Goal: Task Accomplishment & Management: Manage account settings

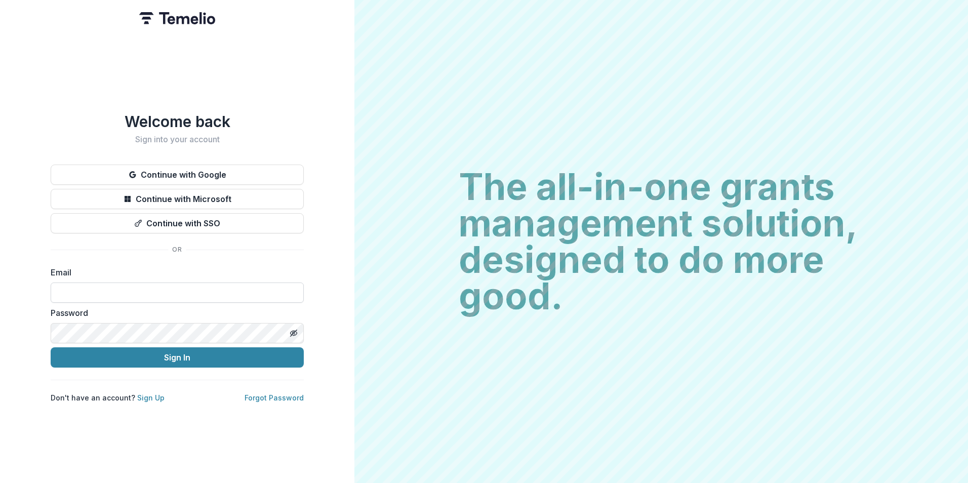
click at [166, 288] on input at bounding box center [177, 292] width 253 height 20
type input "**********"
click at [51, 347] on button "Sign In" at bounding box center [177, 357] width 253 height 20
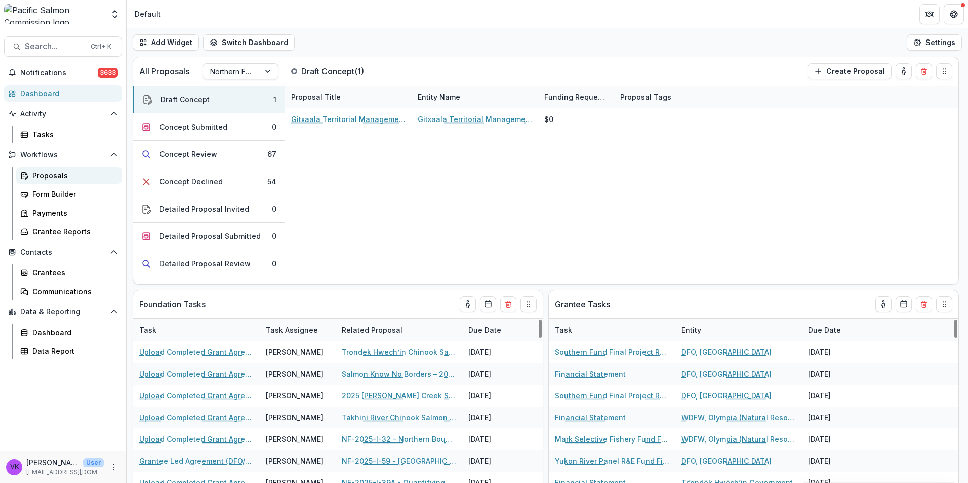
click at [46, 171] on link "Proposals" at bounding box center [69, 175] width 106 height 17
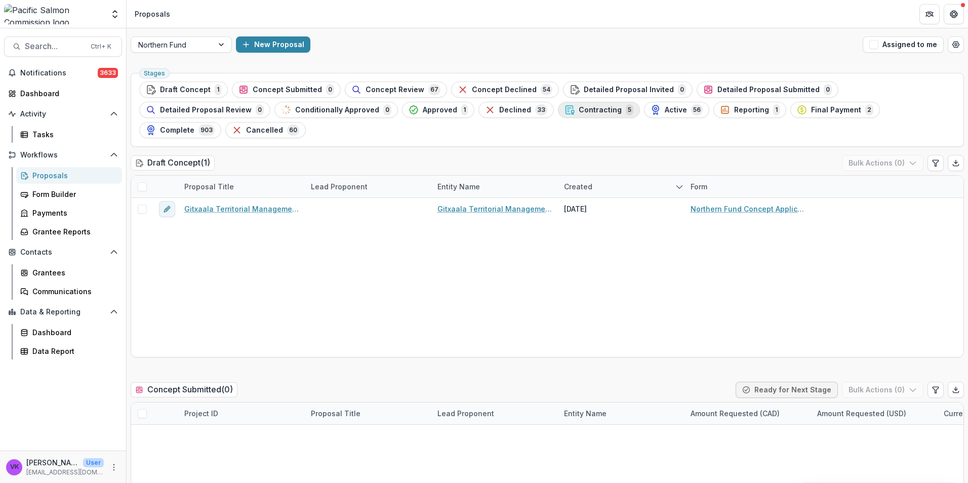
click at [579, 110] on span "Contracting" at bounding box center [600, 110] width 43 height 9
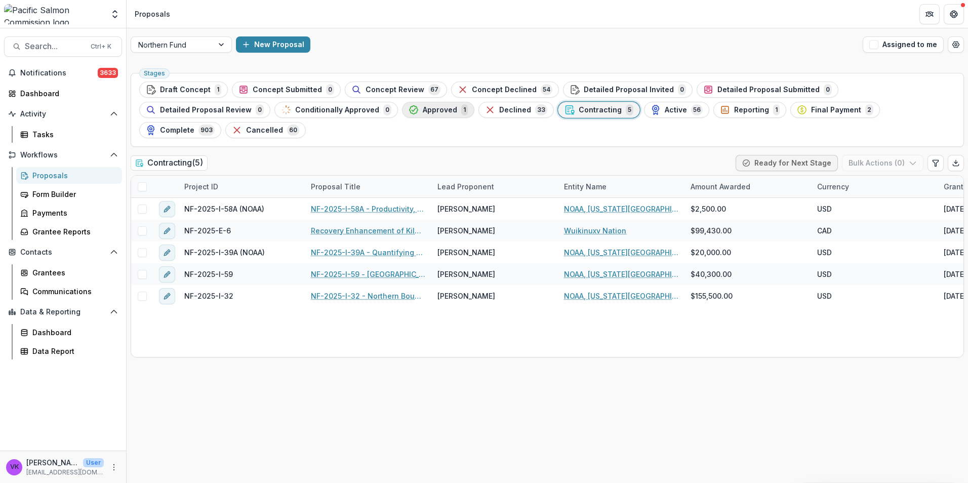
click at [423, 109] on span "Approved" at bounding box center [440, 110] width 34 height 9
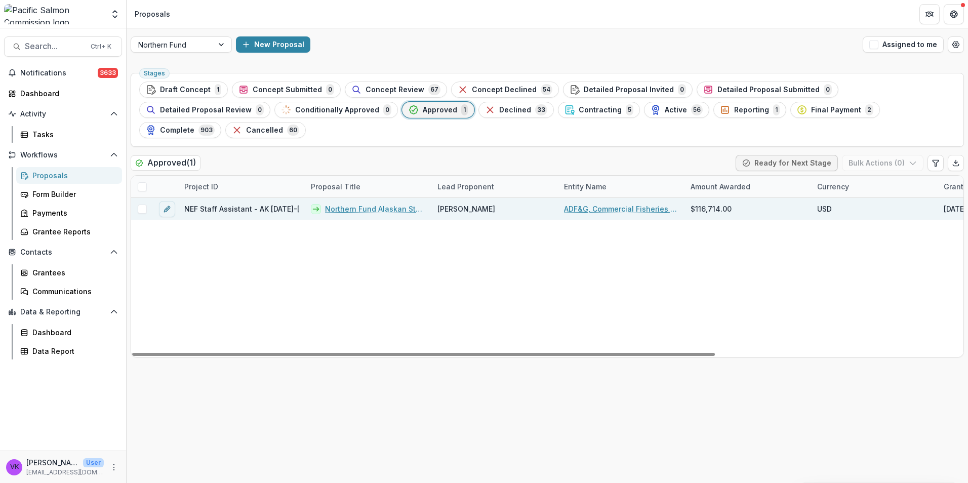
click at [383, 203] on link "Northern Fund Alaskan Staff Assistant 2025-2026" at bounding box center [375, 208] width 100 height 11
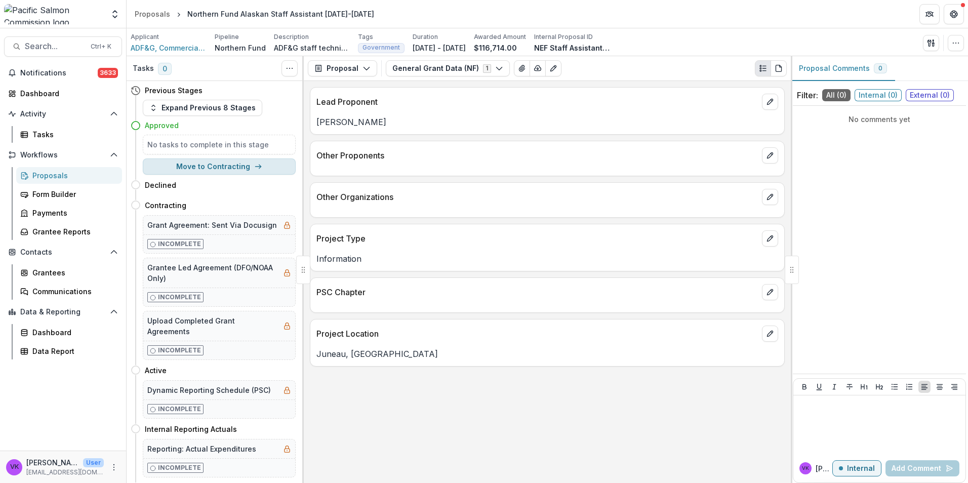
click at [211, 166] on button "Move to Contracting" at bounding box center [219, 166] width 153 height 16
select select "**********"
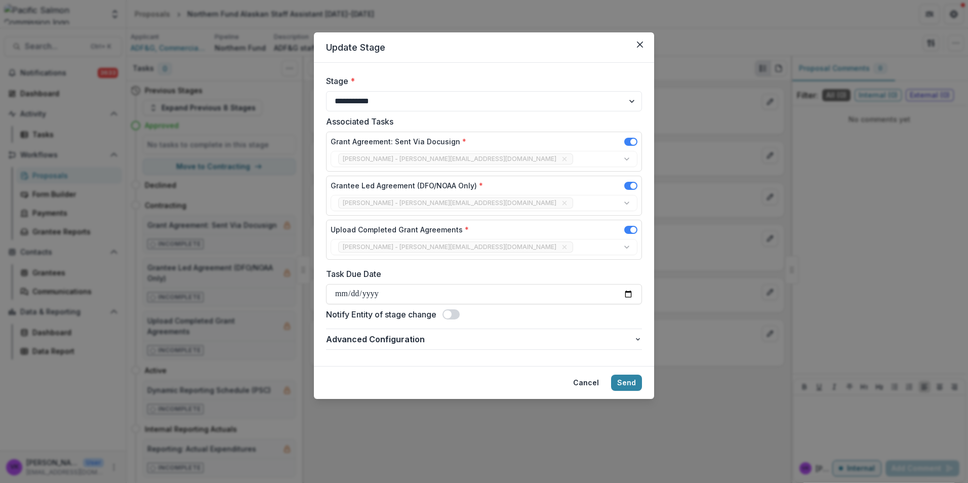
drag, startPoint x: 644, startPoint y: 39, endPoint x: 741, endPoint y: 91, distance: 110.0
click at [643, 39] on button "Close" at bounding box center [640, 44] width 16 height 16
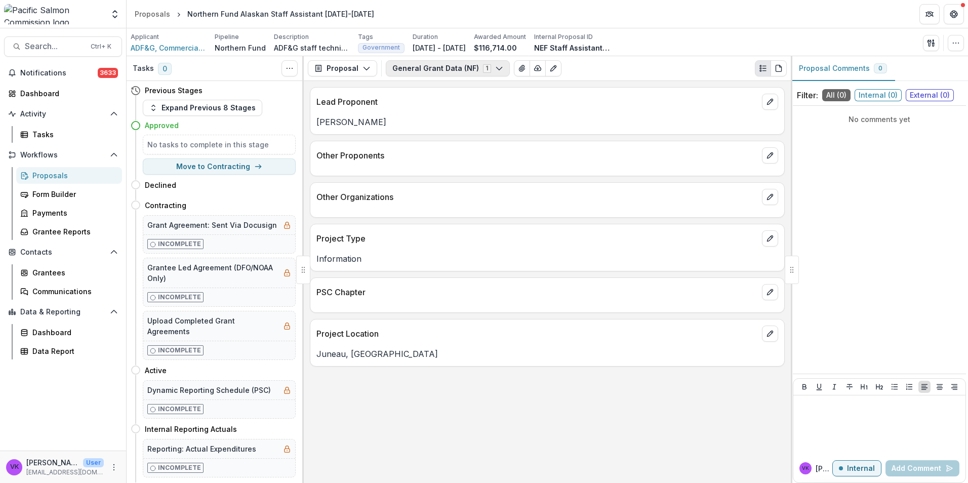
click at [495, 67] on icon "button" at bounding box center [499, 68] width 8 height 8
drag, startPoint x: 565, startPoint y: 411, endPoint x: 755, endPoint y: 393, distance: 190.6
click at [566, 411] on div "Lead Proponent Anne Reynolds-Manney Other Proponents Other Organizations Projec…" at bounding box center [547, 282] width 487 height 402
click at [367, 64] on icon "button" at bounding box center [366, 68] width 8 height 8
click at [495, 66] on icon "button" at bounding box center [499, 68] width 8 height 8
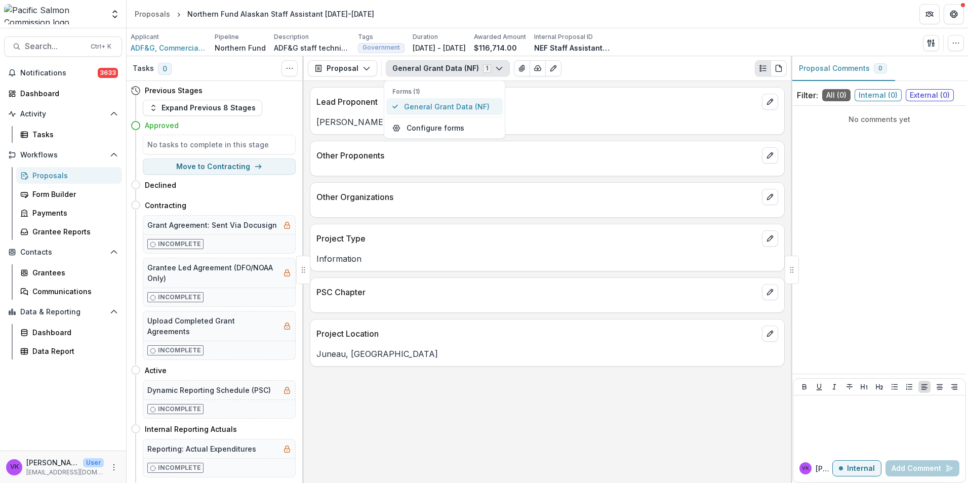
click at [463, 104] on span "General Grant Data (NF)" at bounding box center [450, 106] width 93 height 11
click at [621, 76] on div "General Grant Data (NF) 1 Forms (1) General Grant Data (NF) Configure forms Wor…" at bounding box center [586, 68] width 401 height 16
click at [947, 40] on div "Send Email Proposal Files Edit Viewers View All Reviews View Related Entities E…" at bounding box center [943, 43] width 41 height 16
click at [958, 45] on icon "button" at bounding box center [956, 43] width 8 height 8
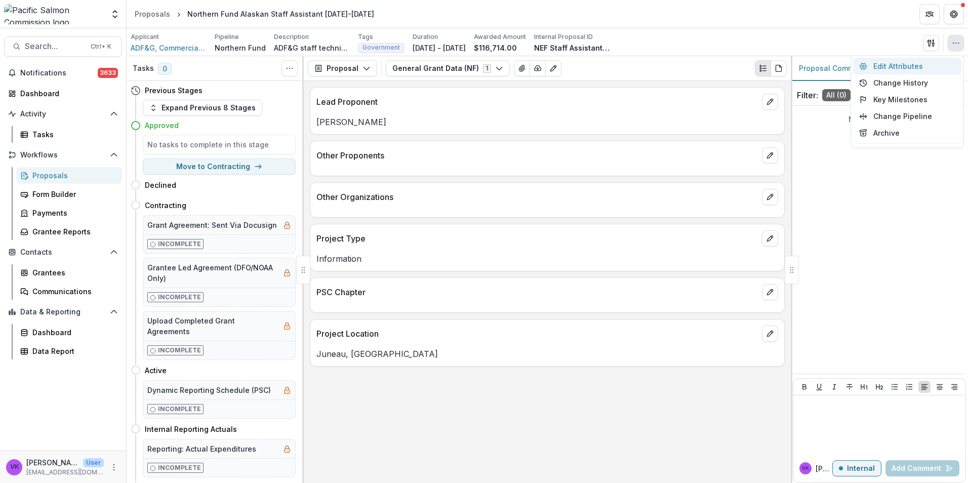
click at [890, 66] on button "Edit Attributes" at bounding box center [907, 66] width 108 height 17
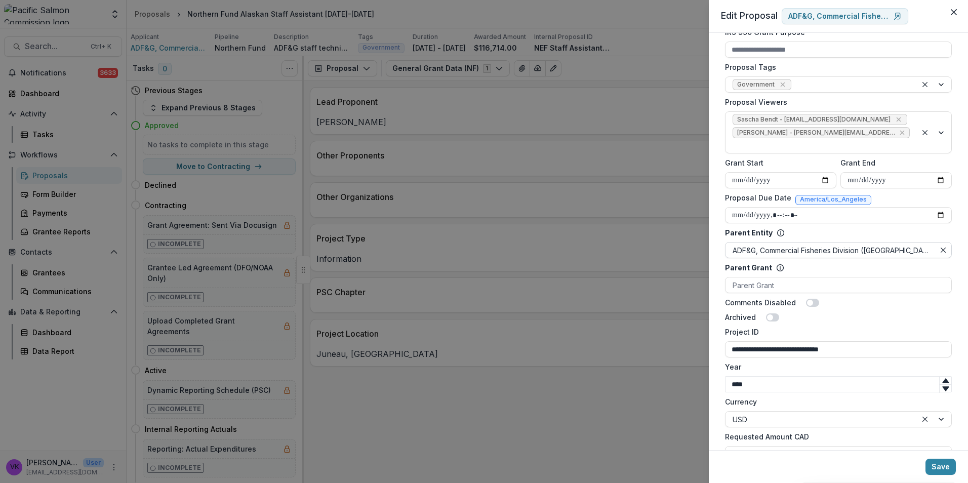
scroll to position [370, 0]
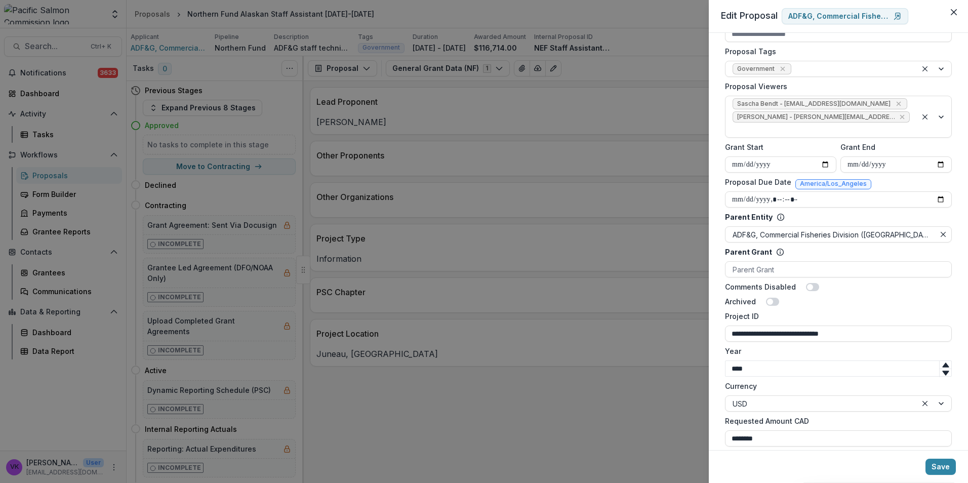
click at [549, 452] on div "**********" at bounding box center [484, 241] width 968 height 483
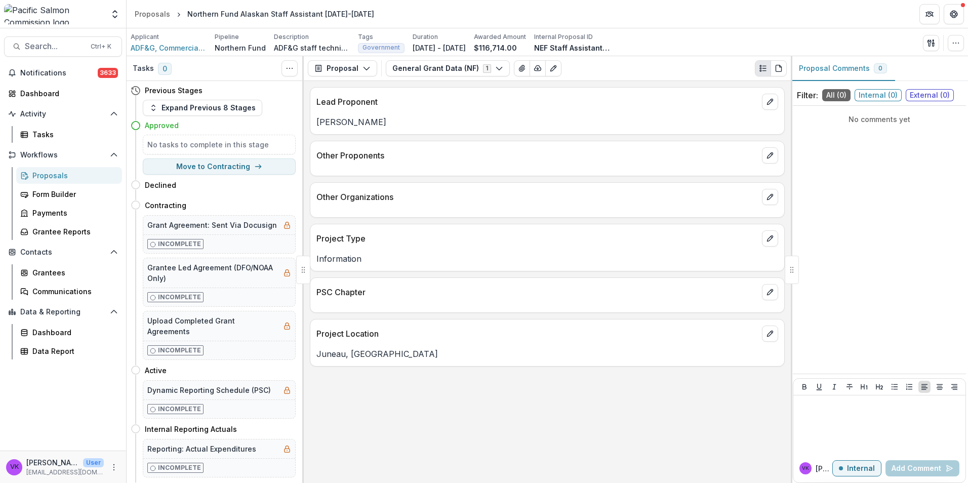
click at [46, 175] on div "Proposals" at bounding box center [72, 175] width 81 height 11
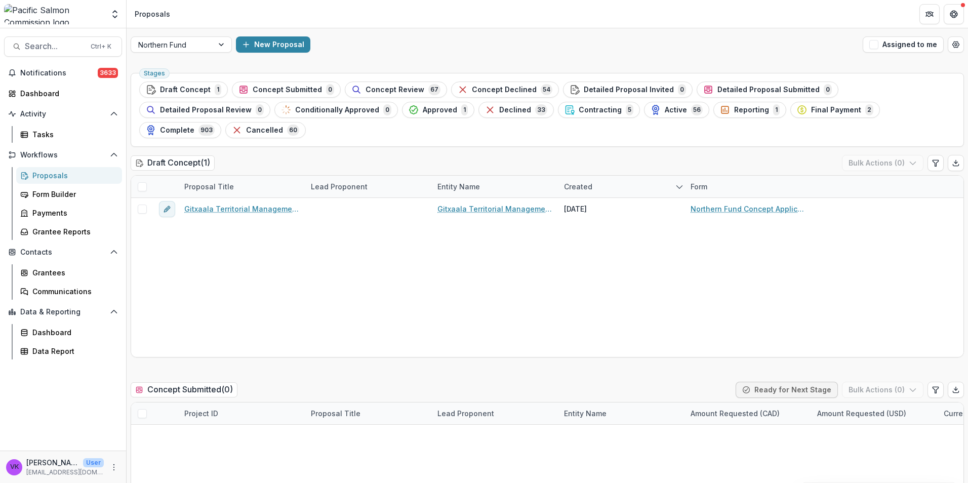
click at [423, 109] on span "Approved" at bounding box center [440, 110] width 34 height 9
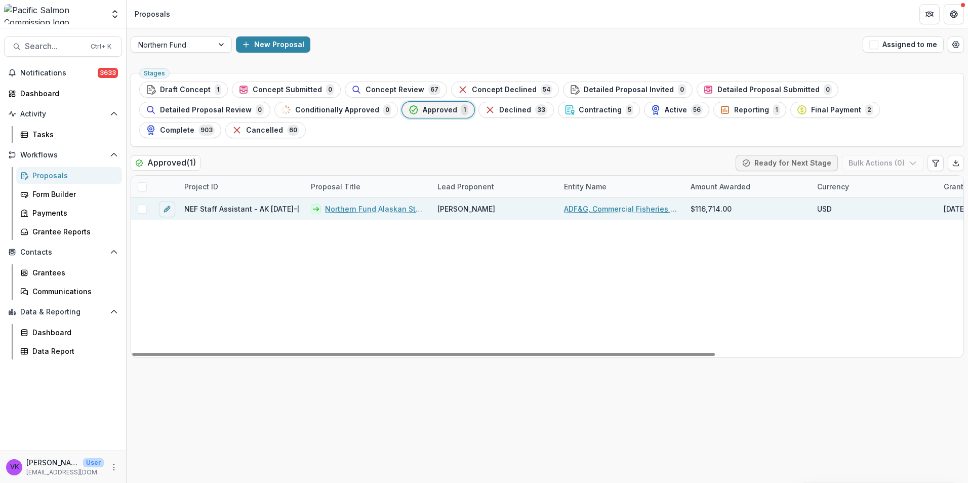
click at [141, 204] on span at bounding box center [142, 208] width 9 height 9
click at [915, 155] on button "Bulk Actions ( 1 )" at bounding box center [883, 163] width 79 height 16
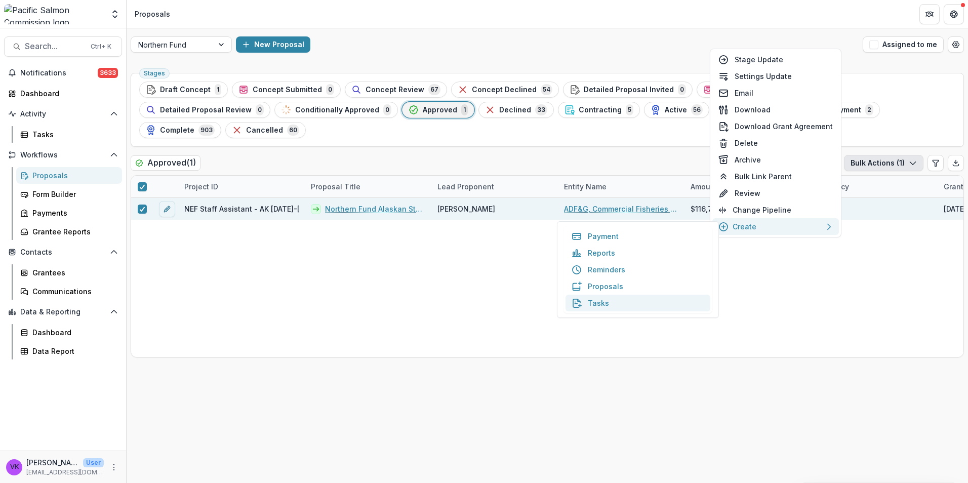
click at [603, 303] on button "Tasks" at bounding box center [637, 303] width 145 height 17
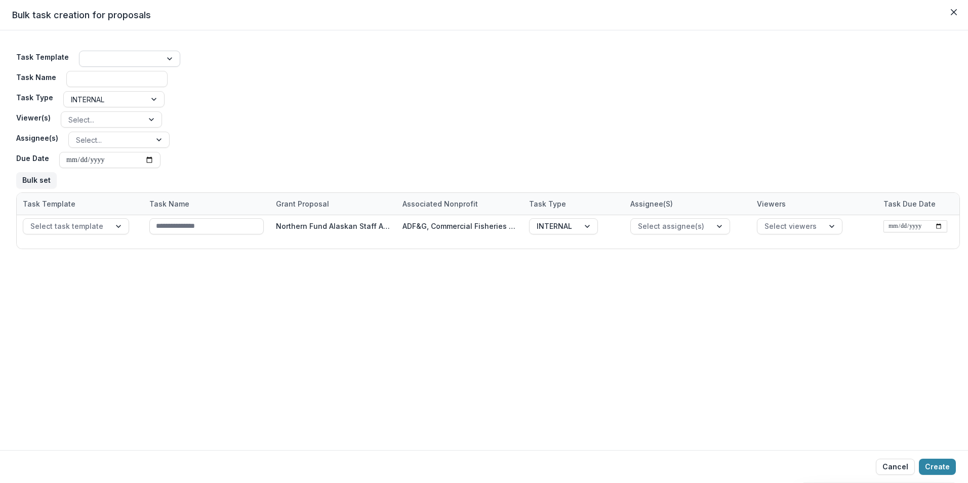
click at [166, 55] on div at bounding box center [170, 58] width 18 height 15
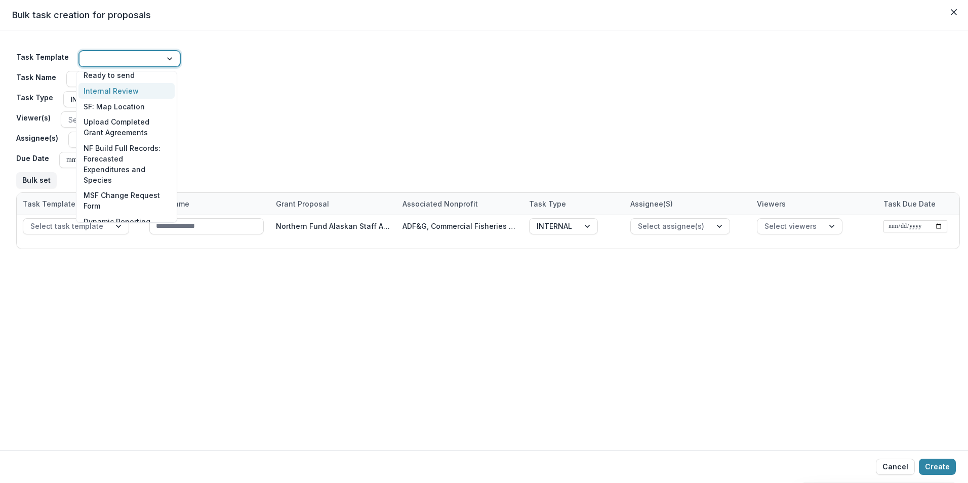
scroll to position [506, 0]
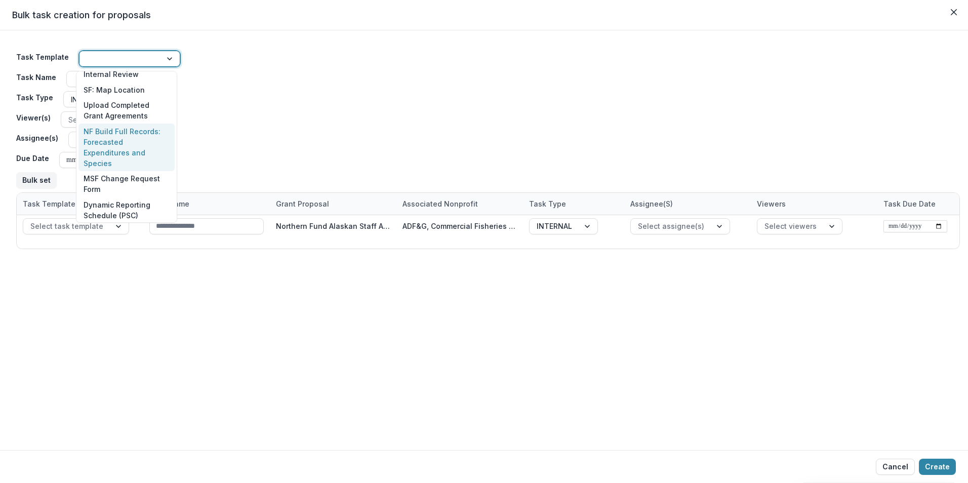
click at [137, 140] on div "NF Build Full Records: Forecasted Expenditures and Species" at bounding box center [126, 147] width 96 height 48
type input "**********"
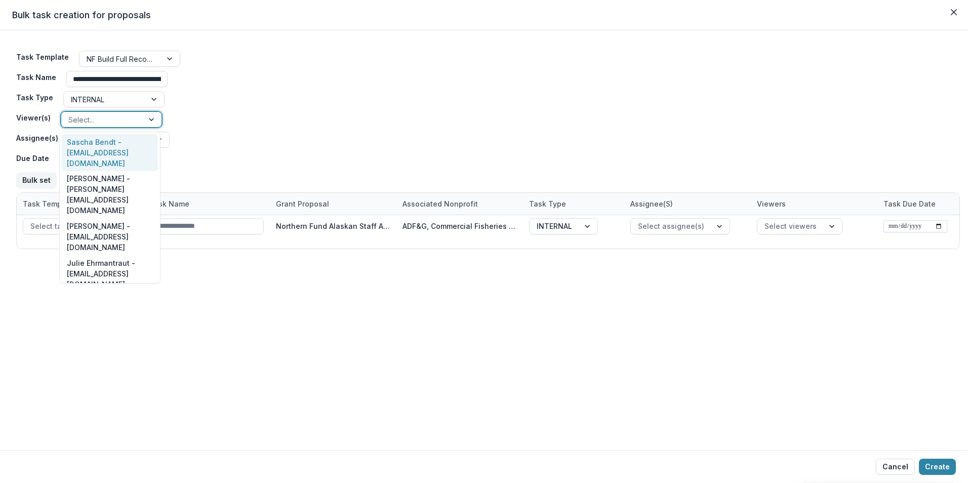
click at [152, 116] on div at bounding box center [152, 119] width 18 height 15
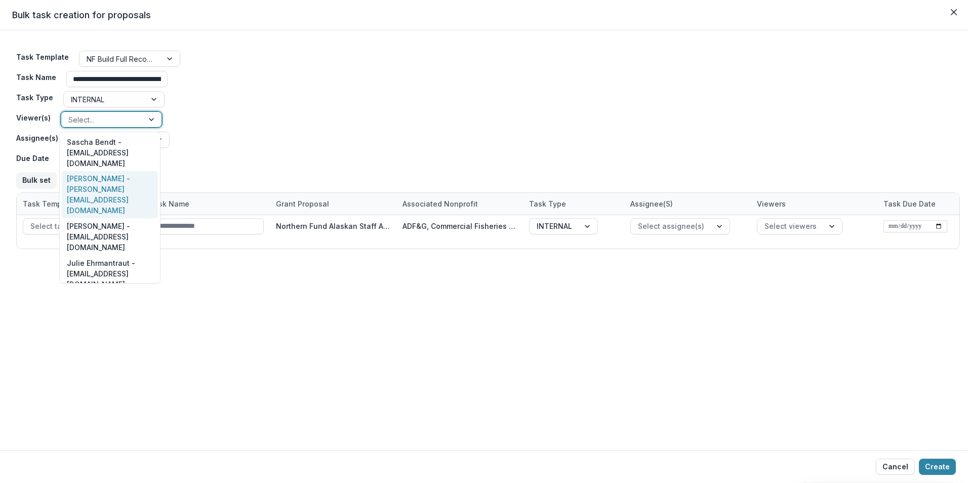
click at [113, 176] on div "Victor Keong - keong@psc.org" at bounding box center [110, 195] width 96 height 48
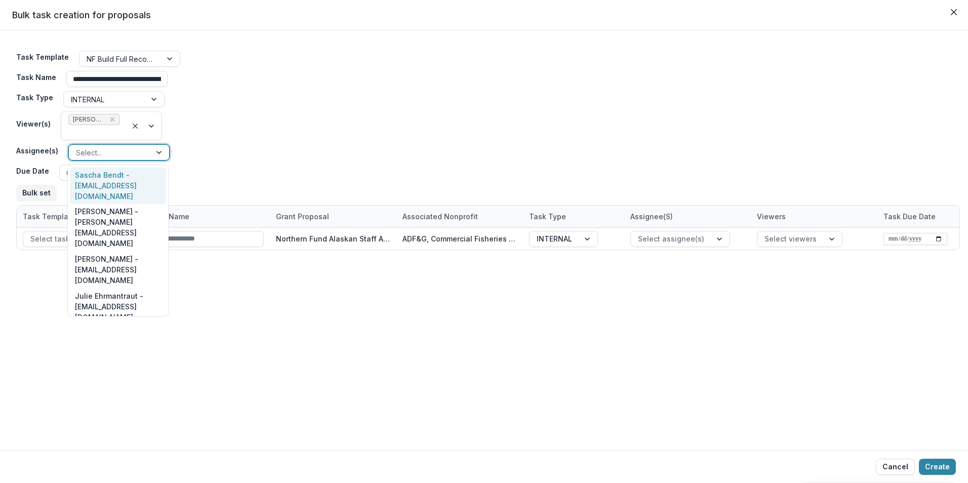
click at [148, 149] on div "Select..." at bounding box center [110, 152] width 82 height 15
click at [129, 207] on div "Victor Keong - keong@psc.org" at bounding box center [118, 228] width 96 height 48
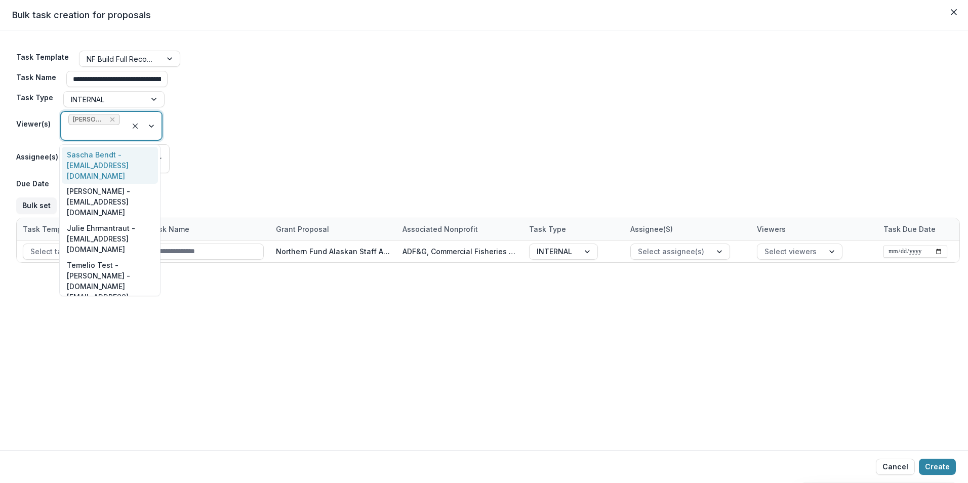
click at [147, 126] on div at bounding box center [144, 126] width 34 height 28
click at [119, 154] on div "Sascha Bendt - bendt@psc.org" at bounding box center [110, 165] width 96 height 37
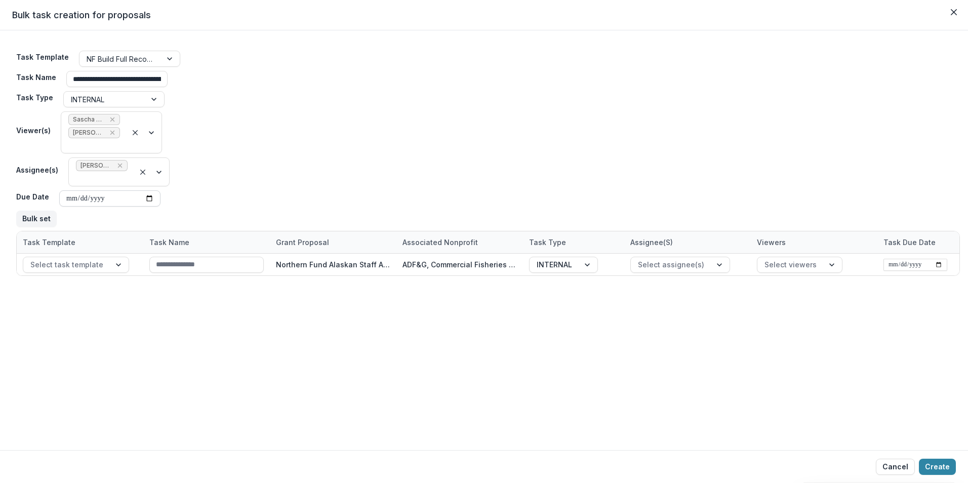
click at [147, 197] on input "Due Date" at bounding box center [109, 198] width 101 height 16
type input "**********"
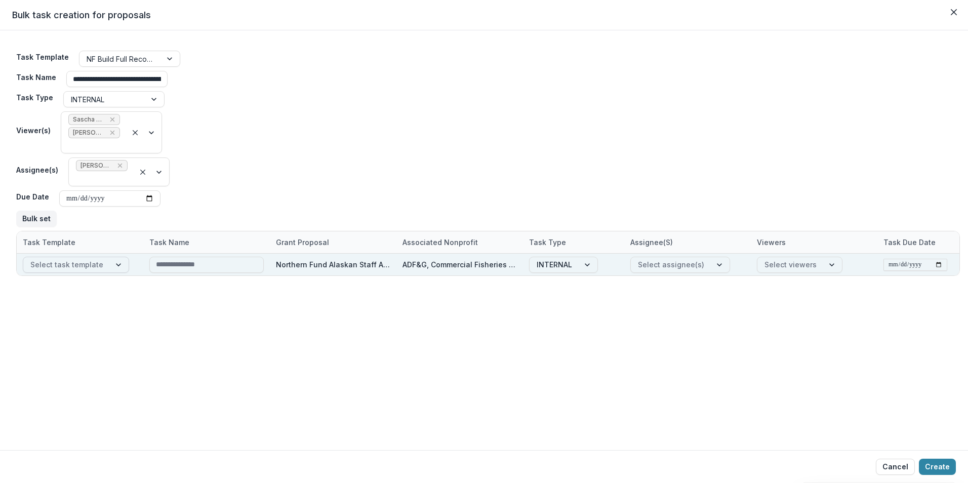
click at [110, 265] on div at bounding box center [119, 264] width 18 height 15
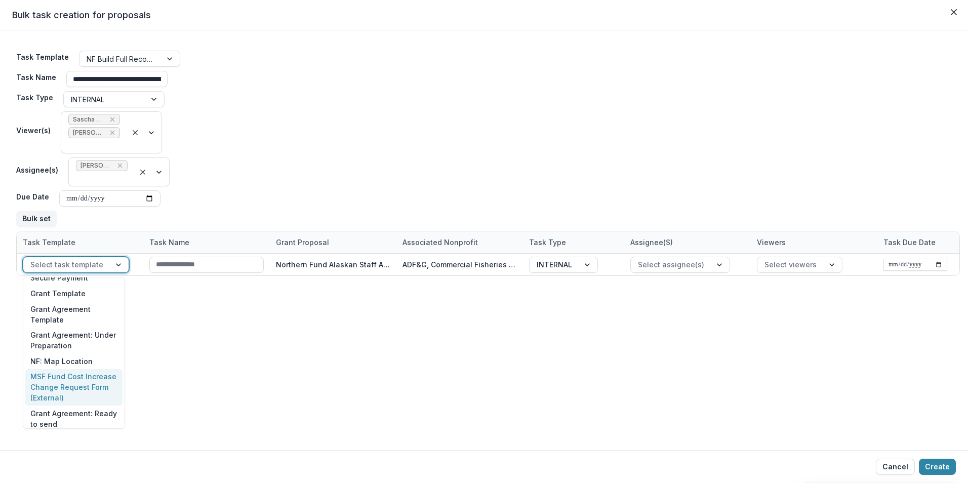
scroll to position [456, 0]
click at [98, 397] on div "NF Build Full Records: Forecasted Expenditures and Species" at bounding box center [73, 404] width 97 height 48
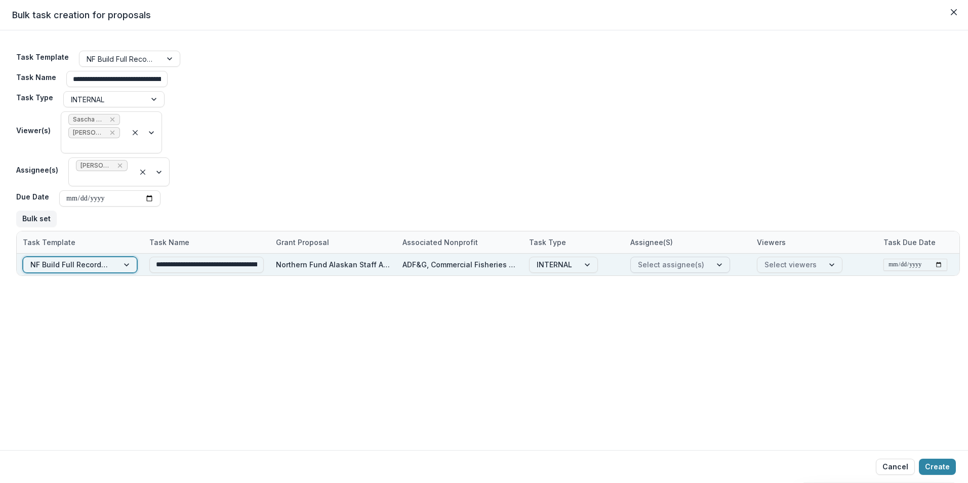
click at [711, 262] on div at bounding box center [720, 264] width 18 height 15
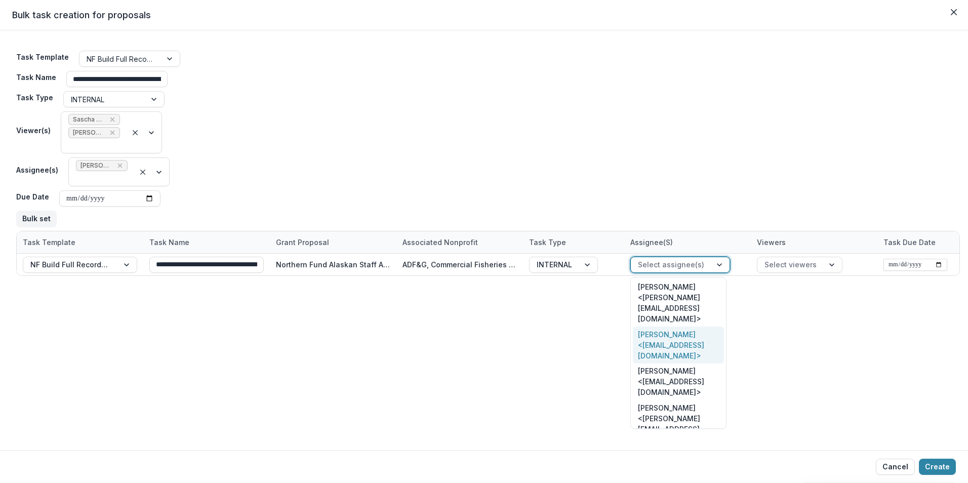
drag, startPoint x: 669, startPoint y: 318, endPoint x: 744, endPoint y: 318, distance: 75.4
click at [669, 326] on div "Victor Keong <keong@psc.org>" at bounding box center [678, 344] width 91 height 37
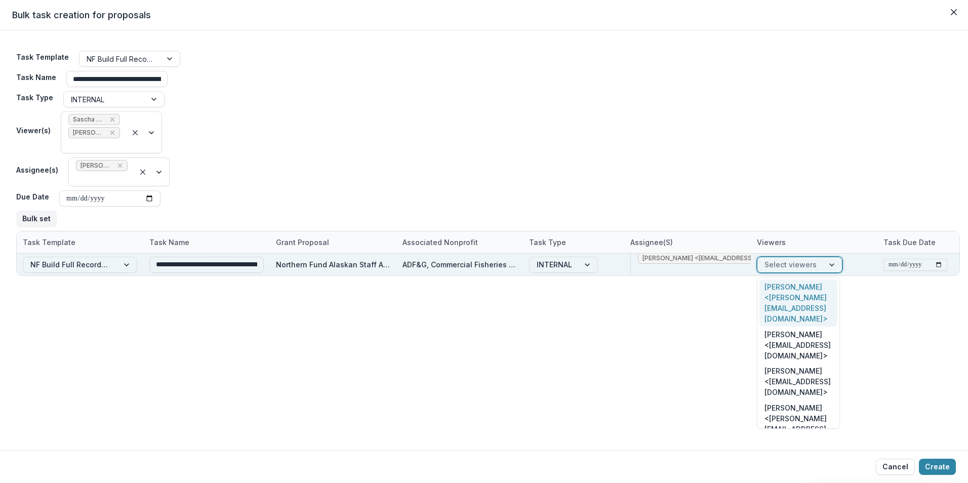
click at [829, 262] on div at bounding box center [832, 264] width 18 height 15
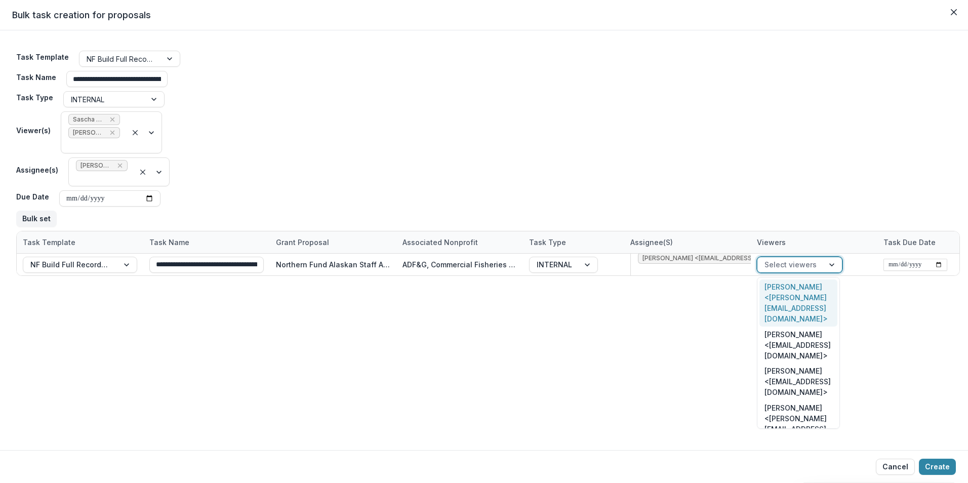
click at [793, 291] on div "Sascha Bendt <bendt@psc.org>" at bounding box center [798, 303] width 78 height 48
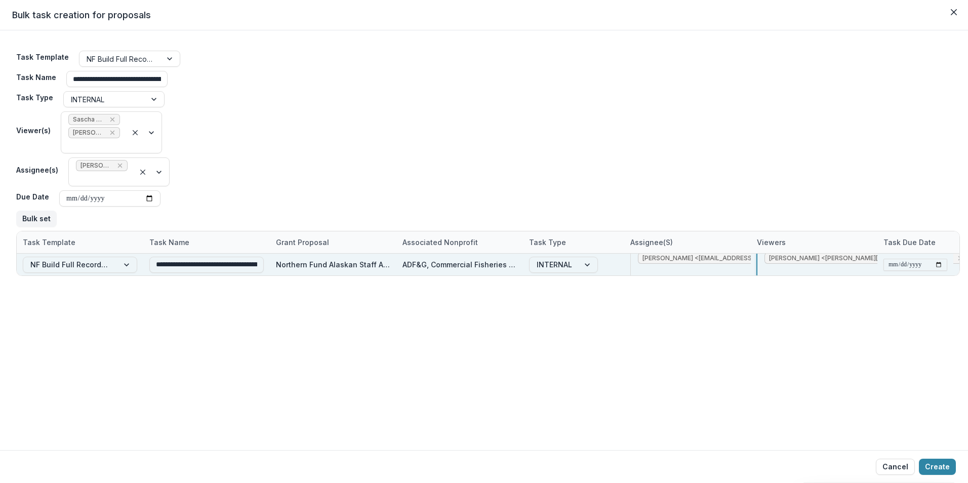
click at [842, 269] on div at bounding box center [866, 271] width 204 height 13
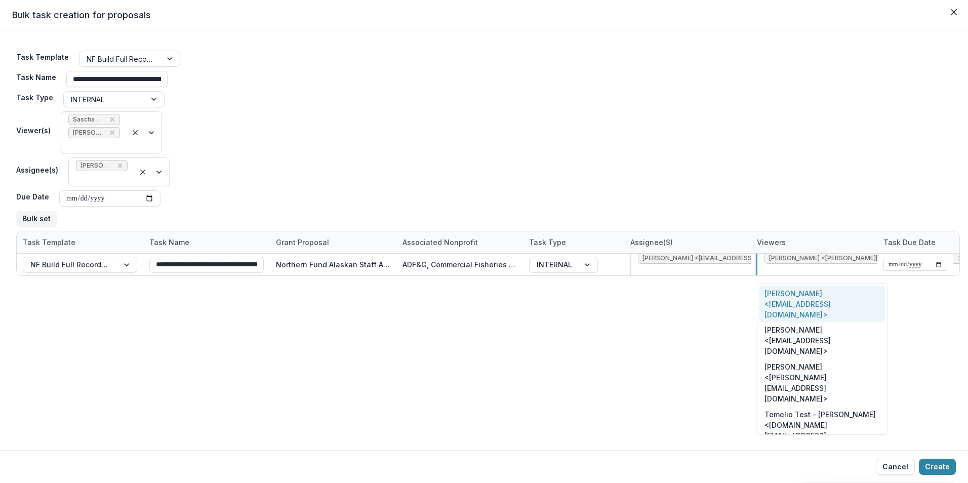
click at [816, 290] on div "Victor Keong <keong@psc.org>" at bounding box center [822, 303] width 126 height 37
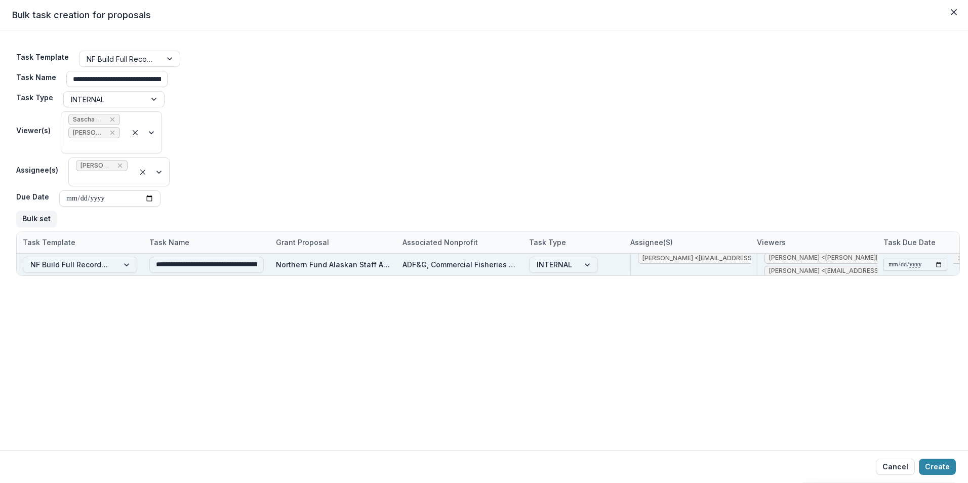
click at [909, 267] on input "date" at bounding box center [915, 265] width 64 height 12
click at [939, 265] on input "date" at bounding box center [915, 265] width 64 height 12
type input "**********"
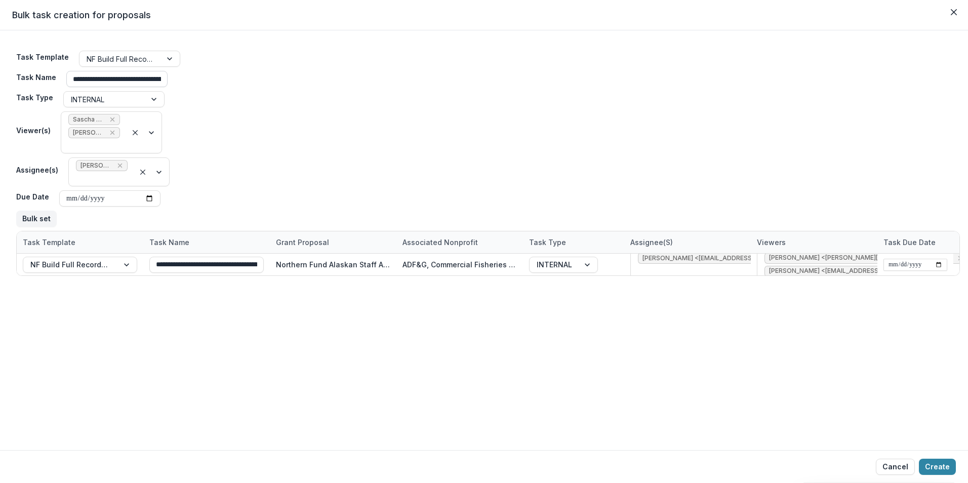
click at [137, 75] on input "**********" at bounding box center [116, 79] width 101 height 16
click at [948, 468] on button "Create" at bounding box center [937, 467] width 37 height 16
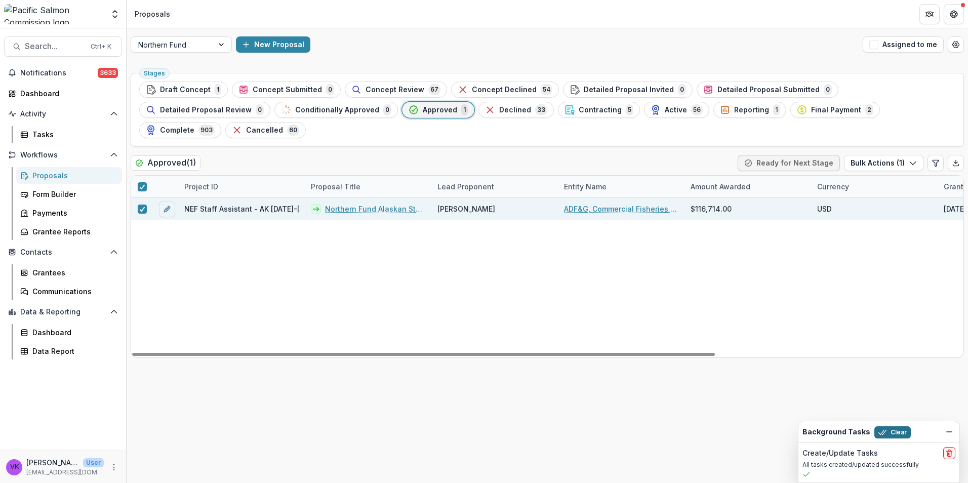
click at [887, 427] on button "Clear" at bounding box center [892, 432] width 36 height 12
click at [366, 203] on link "Northern Fund Alaskan Staff Assistant 2025-2026" at bounding box center [375, 208] width 100 height 11
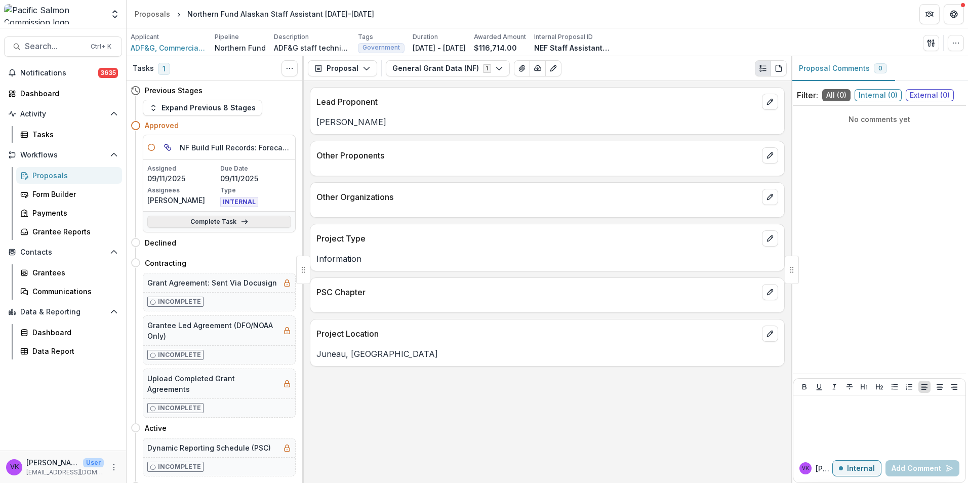
click at [214, 220] on link "Complete Task" at bounding box center [219, 222] width 144 height 12
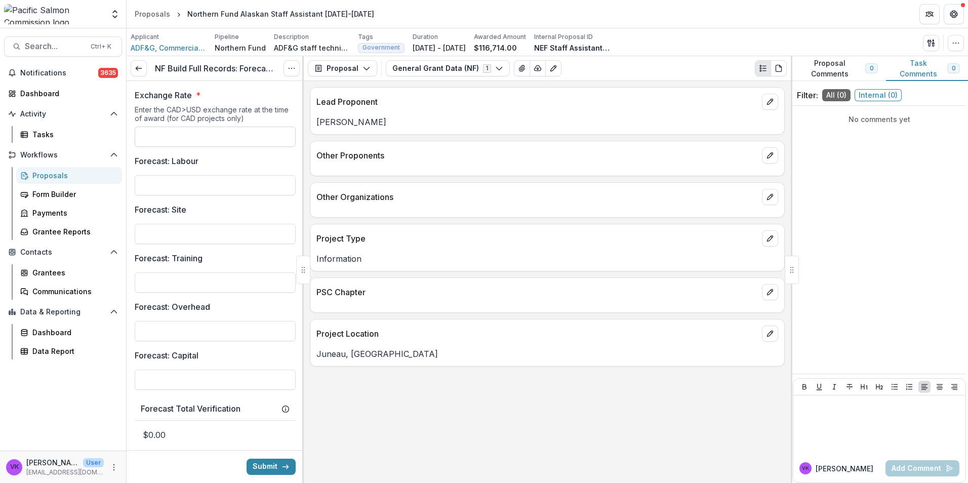
click at [183, 142] on input "Exchange Rate *" at bounding box center [215, 137] width 161 height 20
type input "**"
click at [197, 194] on input "Forecast: Labour" at bounding box center [215, 185] width 161 height 20
type input "*******"
click at [210, 232] on input "Forecast: Site" at bounding box center [215, 234] width 161 height 20
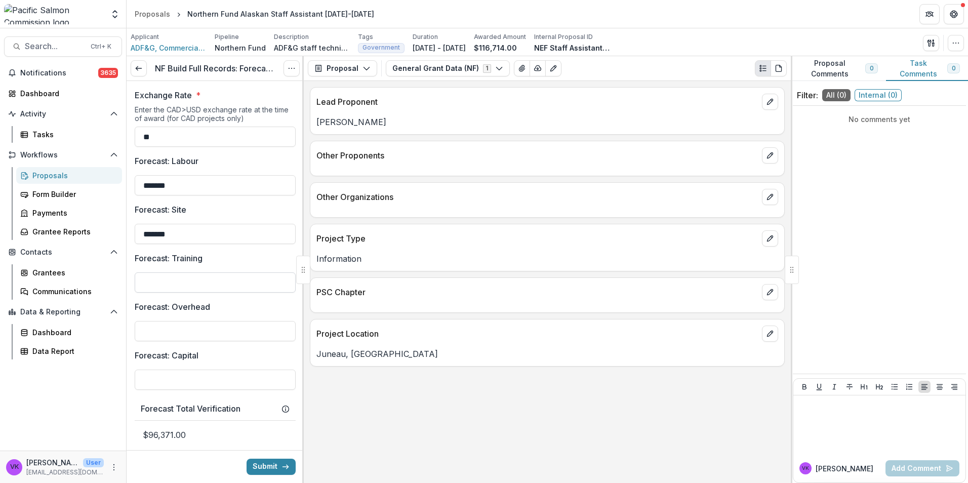
type input "*******"
click at [205, 278] on input "Forecast: Training" at bounding box center [215, 282] width 161 height 20
type input "**"
click at [179, 328] on input "Forecast: Overhead" at bounding box center [215, 331] width 161 height 20
type input "*******"
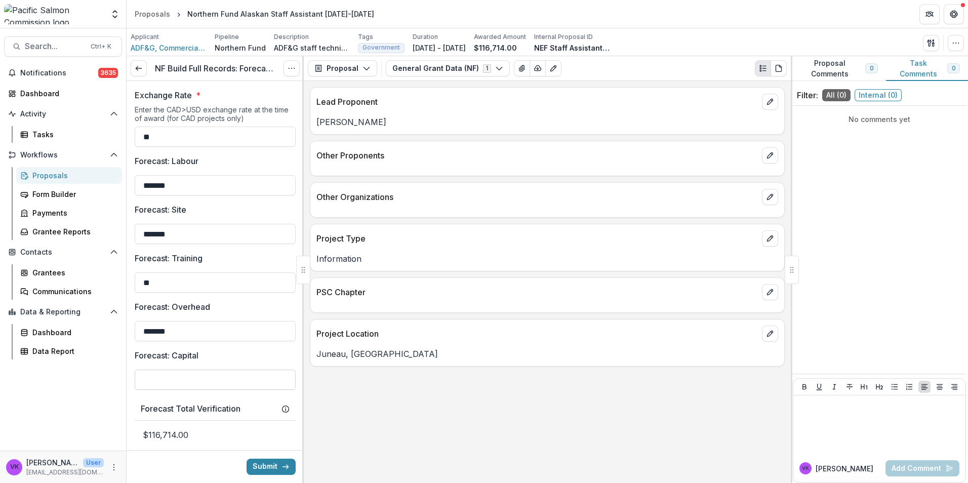
click at [213, 385] on input "Forecast: Capital" at bounding box center [215, 379] width 161 height 20
type input "**"
click at [352, 424] on div "Lead Proponent Anne Reynolds-Manney Other Proponents Other Organizations Projec…" at bounding box center [547, 282] width 487 height 402
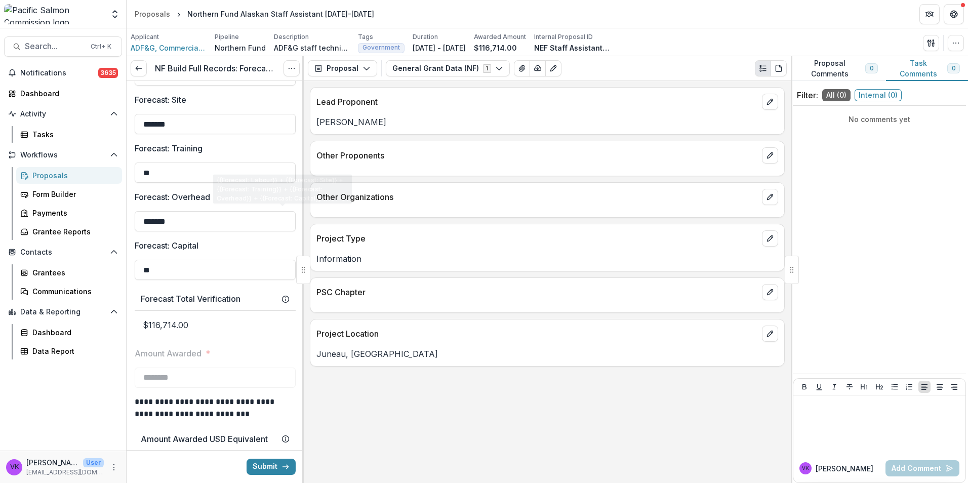
scroll to position [202, 0]
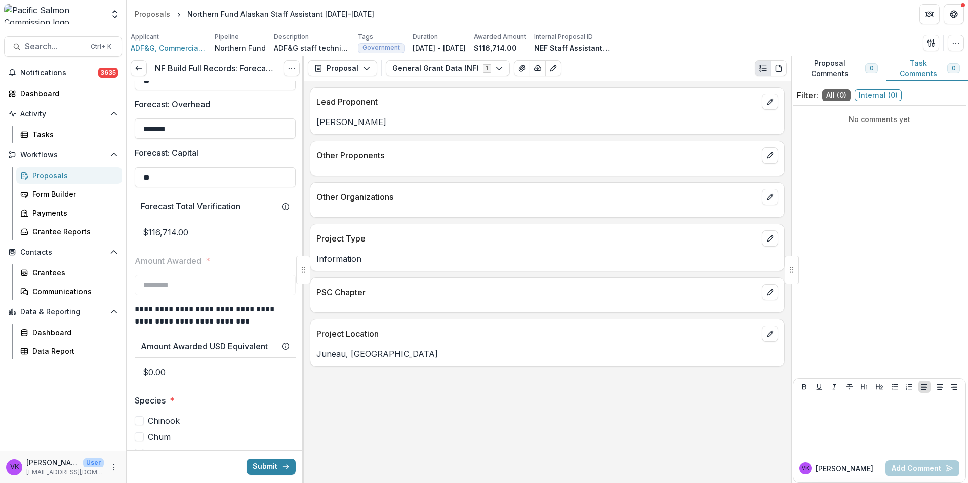
click at [188, 373] on p "$0.00" at bounding box center [215, 372] width 161 height 28
click at [169, 369] on p "$0.00" at bounding box center [215, 372] width 161 height 28
drag, startPoint x: 144, startPoint y: 372, endPoint x: 211, endPoint y: 376, distance: 67.5
click at [211, 376] on p "$0.00" at bounding box center [215, 372] width 161 height 28
drag, startPoint x: 211, startPoint y: 376, endPoint x: 223, endPoint y: 395, distance: 22.1
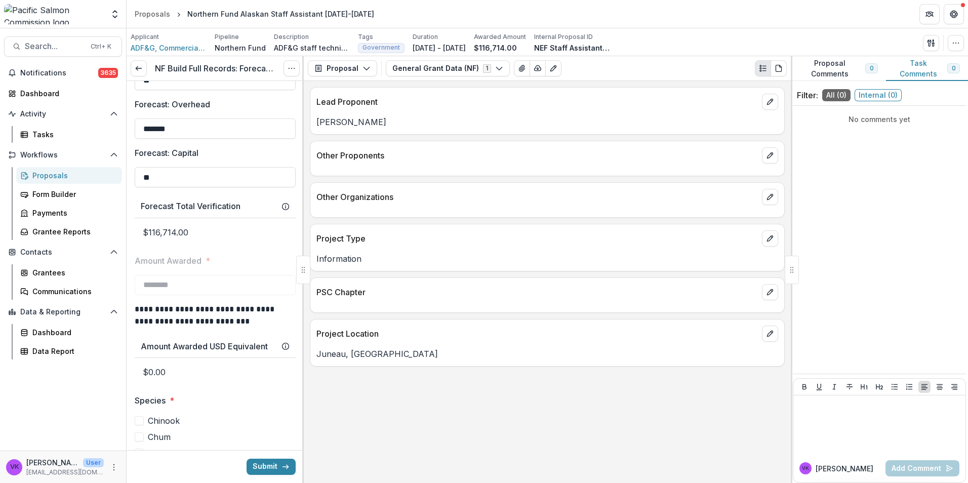
click at [223, 395] on span "Species *" at bounding box center [212, 400] width 155 height 12
click at [195, 370] on p "$0.00" at bounding box center [215, 372] width 161 height 28
click at [153, 373] on p "$0.00" at bounding box center [215, 372] width 161 height 28
click at [155, 370] on p "$0.00" at bounding box center [215, 372] width 161 height 28
click at [145, 371] on p "$0.00" at bounding box center [215, 372] width 161 height 28
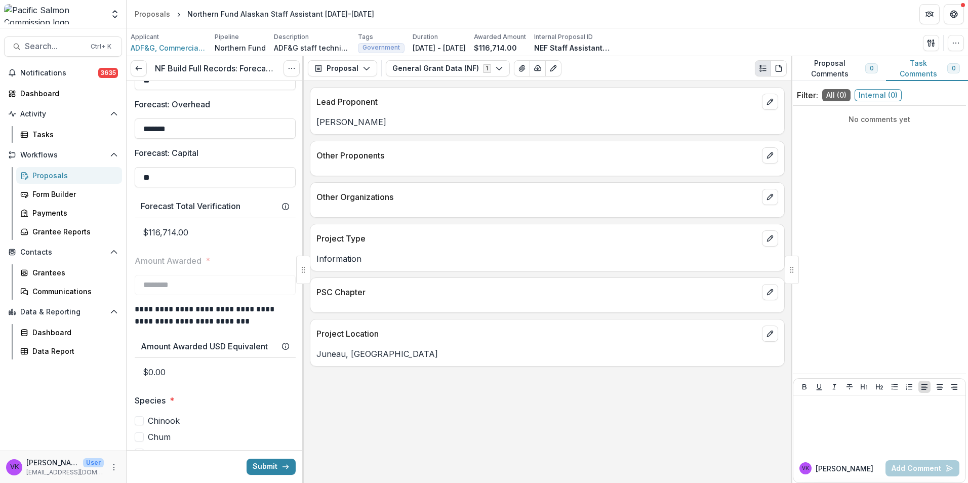
click at [146, 372] on p "$0.00" at bounding box center [215, 372] width 161 height 28
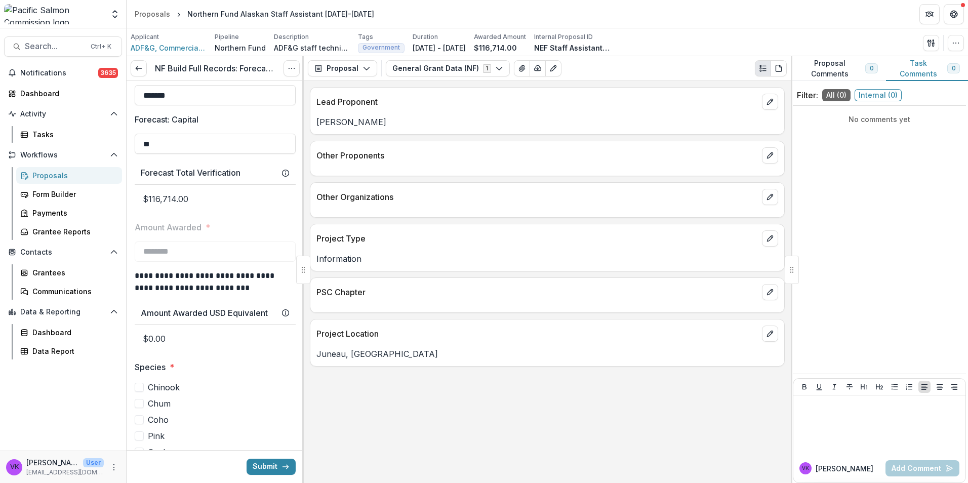
scroll to position [231, 0]
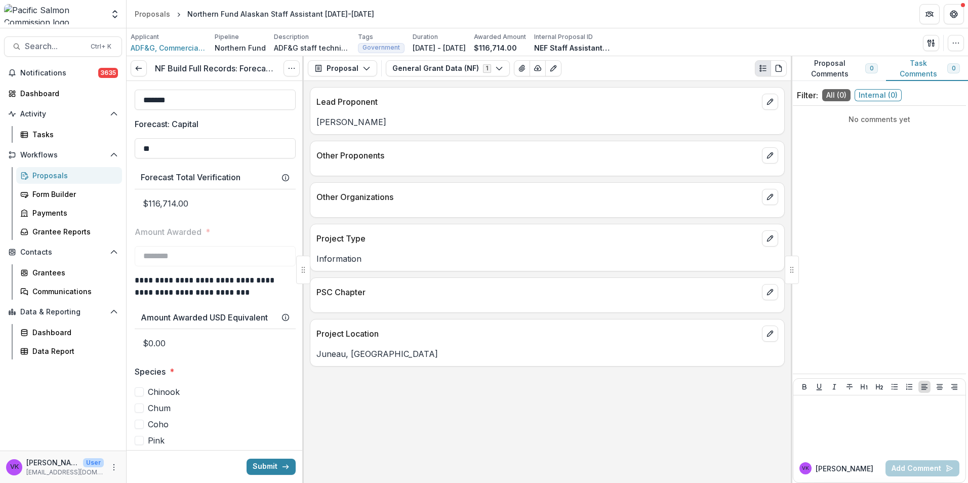
click at [182, 347] on p "$0.00" at bounding box center [215, 343] width 161 height 28
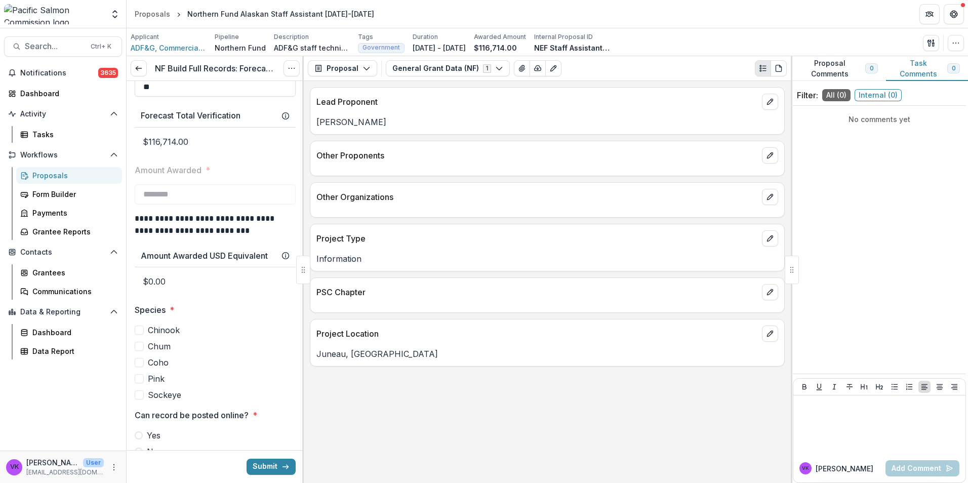
scroll to position [333, 0]
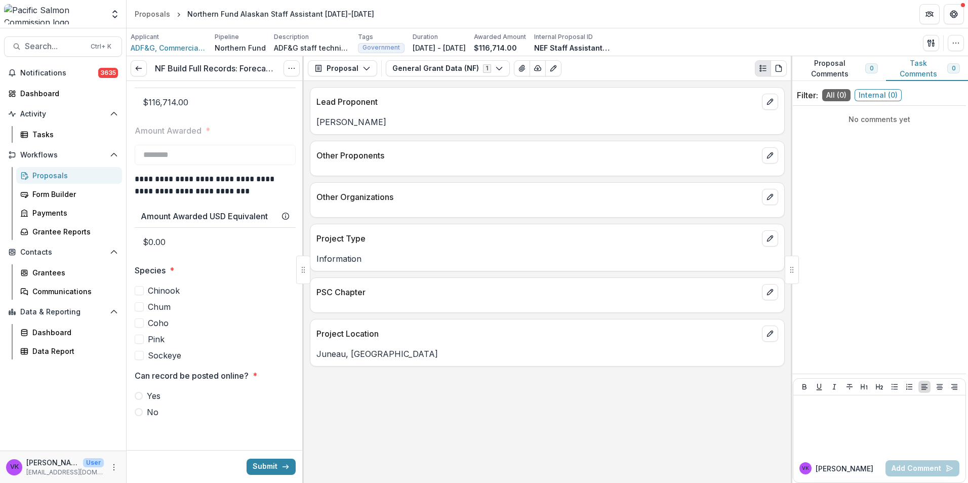
drag, startPoint x: 137, startPoint y: 395, endPoint x: 151, endPoint y: 399, distance: 14.7
click at [137, 394] on span at bounding box center [139, 396] width 8 height 8
drag, startPoint x: 273, startPoint y: 465, endPoint x: 467, endPoint y: 463, distance: 194.4
click at [272, 464] on button "Submit" at bounding box center [270, 467] width 49 height 16
click at [140, 290] on span at bounding box center [139, 290] width 9 height 9
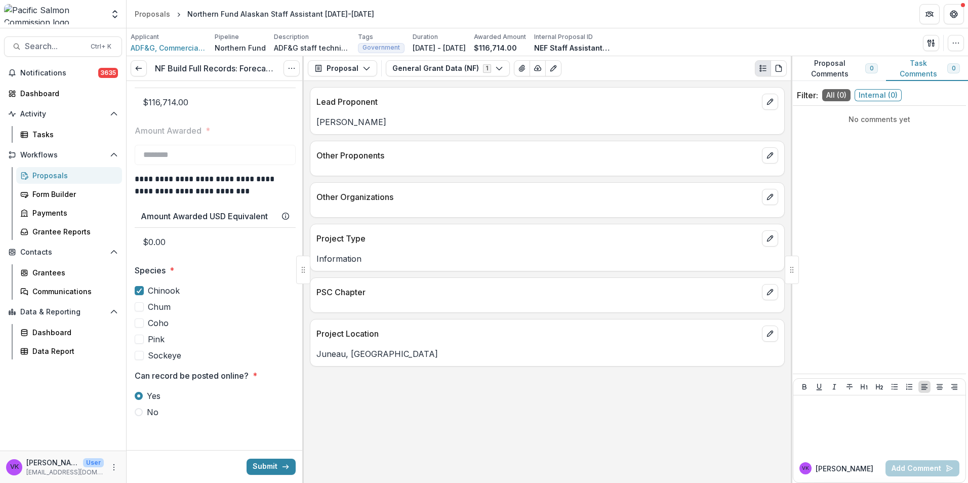
click at [140, 303] on span at bounding box center [139, 306] width 9 height 9
click at [139, 319] on span at bounding box center [139, 322] width 9 height 9
drag, startPoint x: 140, startPoint y: 338, endPoint x: 139, endPoint y: 351, distance: 13.7
click at [139, 338] on span at bounding box center [139, 339] width 9 height 9
click at [142, 355] on span at bounding box center [139, 355] width 9 height 9
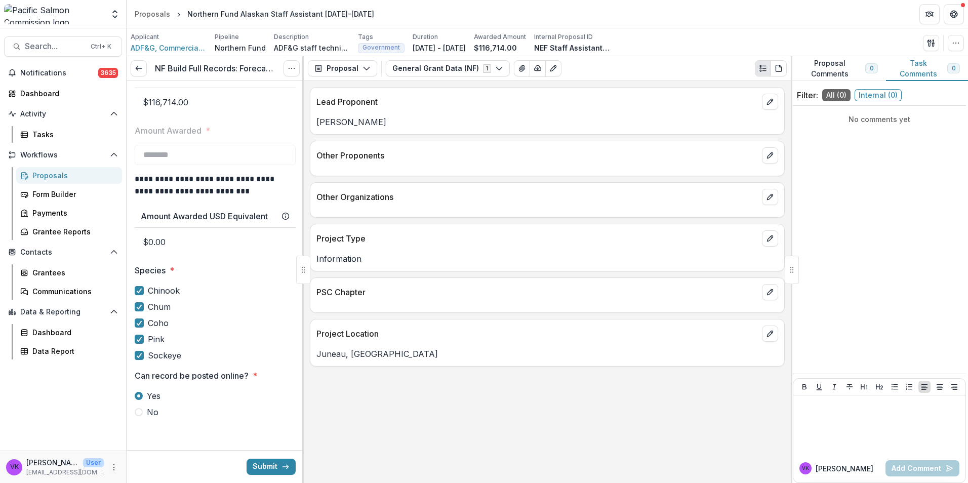
drag, startPoint x: 260, startPoint y: 463, endPoint x: 355, endPoint y: 465, distance: 95.2
click at [261, 463] on button "Submit" at bounding box center [270, 467] width 49 height 16
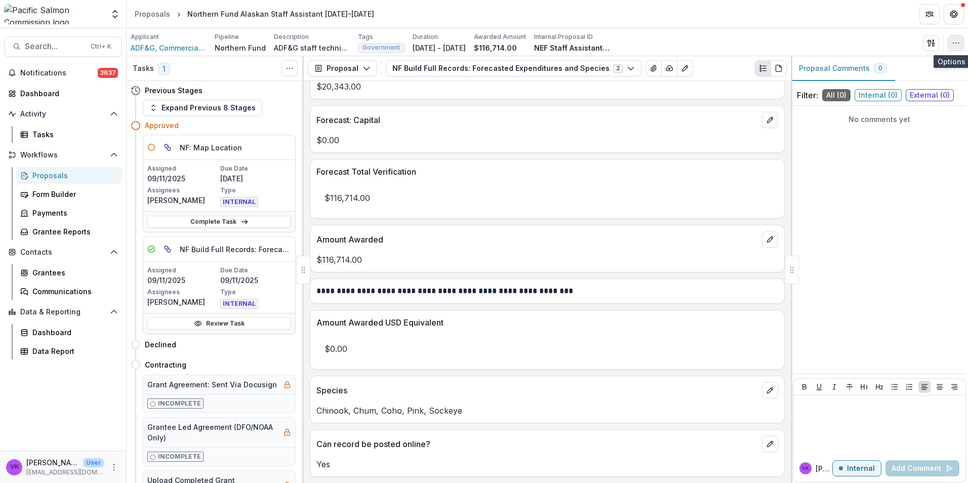
click at [954, 47] on icon "button" at bounding box center [956, 43] width 8 height 8
click at [899, 69] on button "Edit Attributes" at bounding box center [907, 66] width 108 height 17
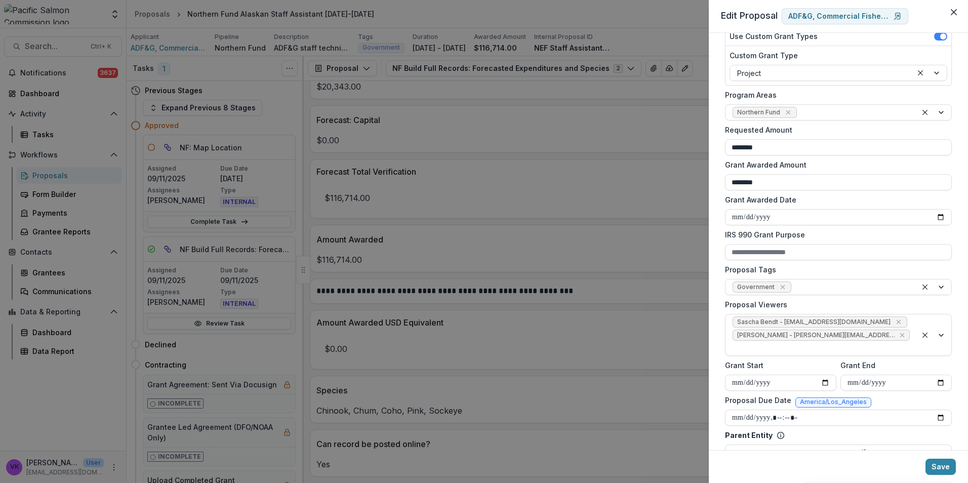
scroll to position [304, 0]
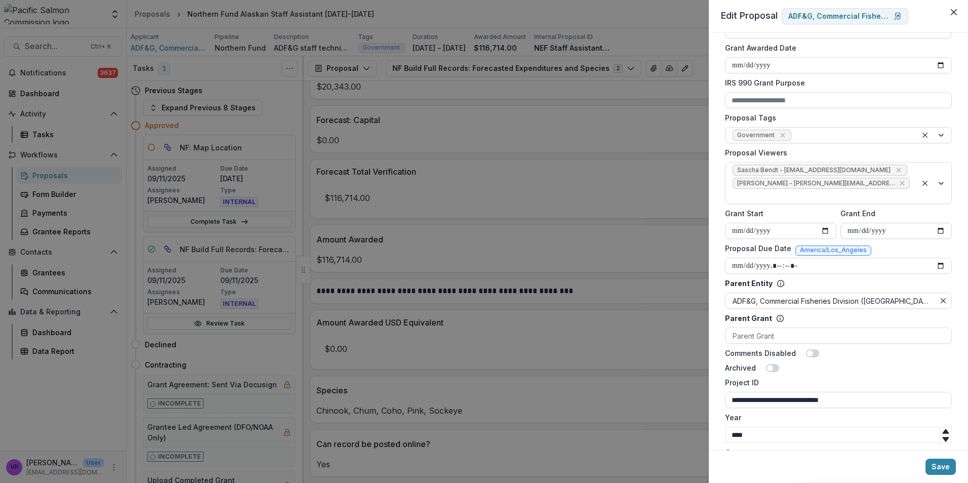
click at [939, 223] on input "**********" at bounding box center [895, 231] width 111 height 16
type input "**********"
click at [940, 469] on button "Save" at bounding box center [940, 467] width 30 height 16
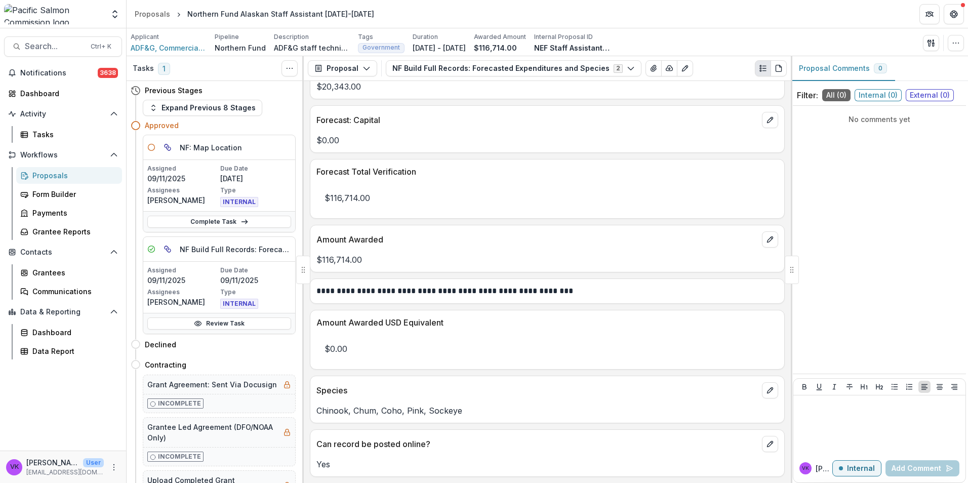
click at [35, 178] on div "Proposals" at bounding box center [72, 175] width 81 height 11
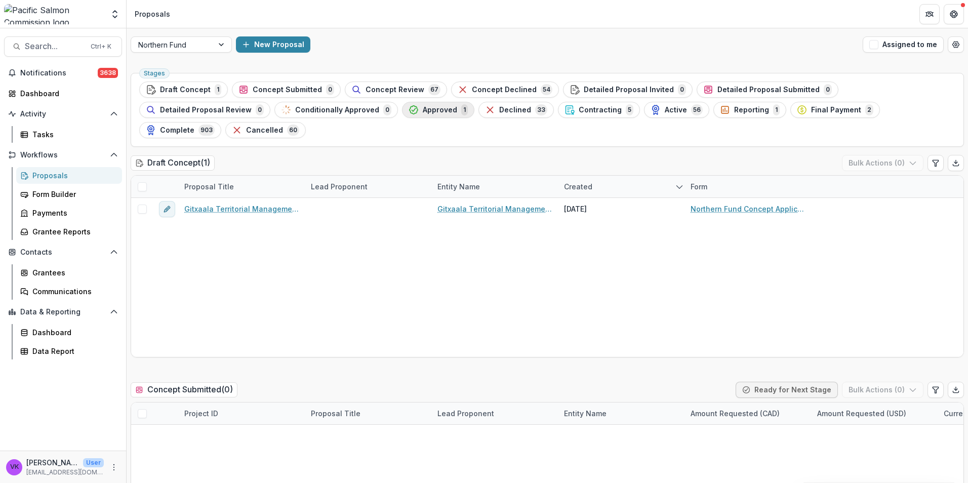
click at [408, 114] on div "Approved 1" at bounding box center [437, 109] width 59 height 11
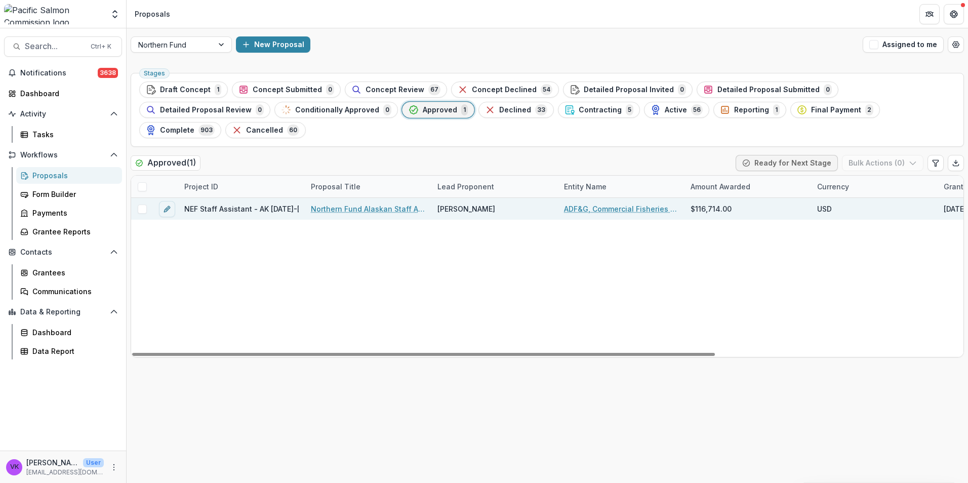
click at [382, 203] on link "Northern Fund Alaskan Staff Assistant 2025-2026" at bounding box center [368, 208] width 114 height 11
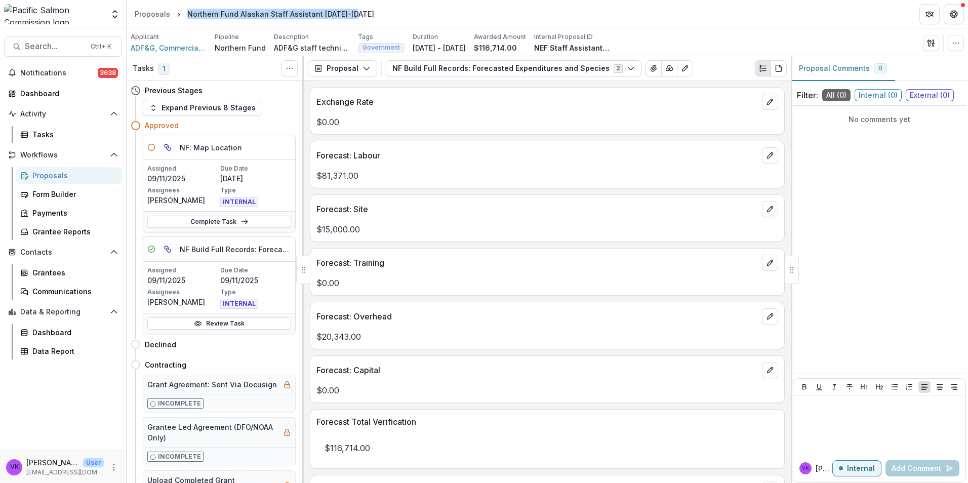
drag, startPoint x: 200, startPoint y: 13, endPoint x: 355, endPoint y: 14, distance: 154.9
click at [355, 14] on div "Northern Fund Alaskan Staff Assistant 2025-2026" at bounding box center [280, 14] width 187 height 11
drag, startPoint x: 355, startPoint y: 14, endPoint x: 347, endPoint y: 14, distance: 7.6
copy div "Northern Fund Alaskan Staff Assistant 2025-2026"
click at [425, 5] on header "Proposals Northern Fund Alaskan Staff Assistant 2025-2026" at bounding box center [547, 14] width 841 height 28
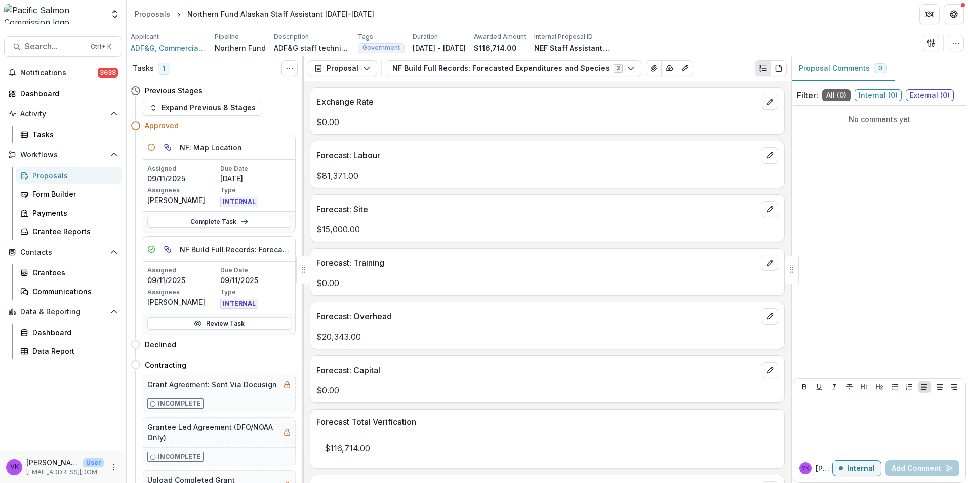
click at [211, 24] on header "Proposals Northern Fund Alaskan Staff Assistant 2025-2026" at bounding box center [547, 14] width 841 height 28
click at [583, 57] on div "Proposal Proposal Payments Reports Grant Agreements Board Summaries Bank Detail…" at bounding box center [547, 68] width 487 height 25
click at [594, 45] on p "NEF Staff Assistant - AK 2025-2026" at bounding box center [572, 48] width 76 height 11
click at [606, 45] on p "NEF Staff Assistant - AK 2025-2026" at bounding box center [572, 48] width 76 height 11
drag, startPoint x: 565, startPoint y: 48, endPoint x: 688, endPoint y: 48, distance: 123.5
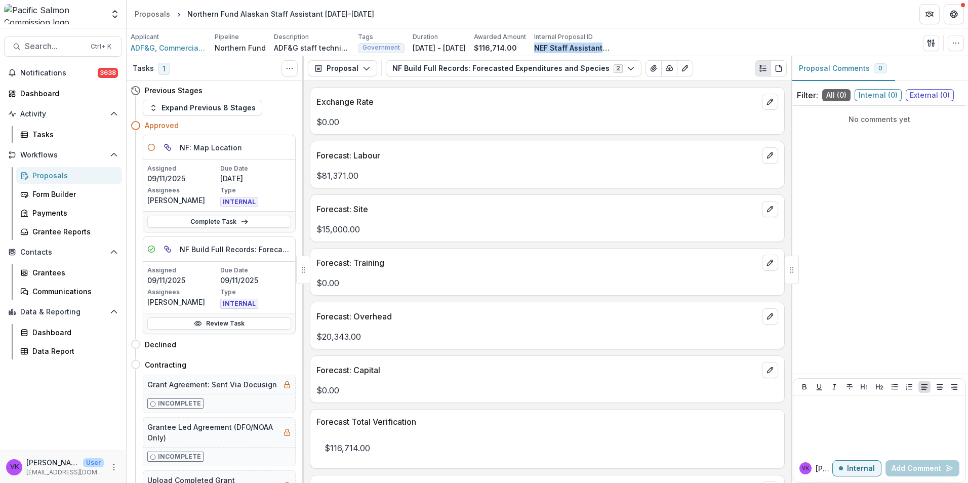
click at [688, 48] on div "Applicant ADF&G, Commercial Fisheries Division (Juneau) Pipeline Northern Fund …" at bounding box center [547, 42] width 833 height 21
drag, startPoint x: 688, startPoint y: 48, endPoint x: 736, endPoint y: 59, distance: 49.2
click at [665, 37] on div "Applicant ADF&G, Commercial Fisheries Division (Juneau) Pipeline Northern Fund …" at bounding box center [547, 42] width 833 height 21
click at [958, 45] on icon "button" at bounding box center [956, 43] width 8 height 8
click at [906, 65] on button "Edit Attributes" at bounding box center [907, 66] width 108 height 17
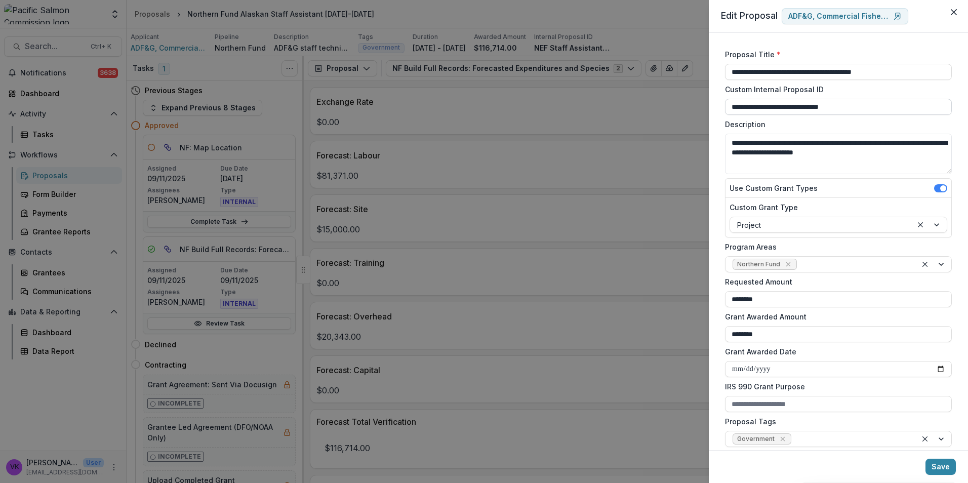
drag, startPoint x: 730, startPoint y: 108, endPoint x: 837, endPoint y: 107, distance: 106.8
click at [863, 102] on input "**********" at bounding box center [838, 107] width 227 height 16
drag, startPoint x: 730, startPoint y: 72, endPoint x: 904, endPoint y: 60, distance: 175.0
click at [904, 60] on div "**********" at bounding box center [838, 64] width 227 height 31
click at [848, 47] on form "**********" at bounding box center [838, 432] width 235 height 775
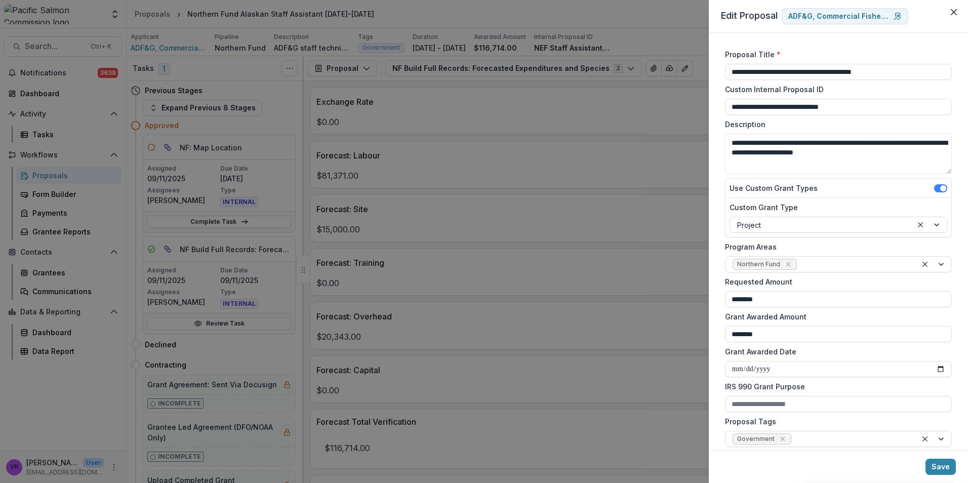
drag, startPoint x: 958, startPoint y: 11, endPoint x: 967, endPoint y: 35, distance: 26.4
click at [957, 14] on button "Close" at bounding box center [953, 12] width 16 height 16
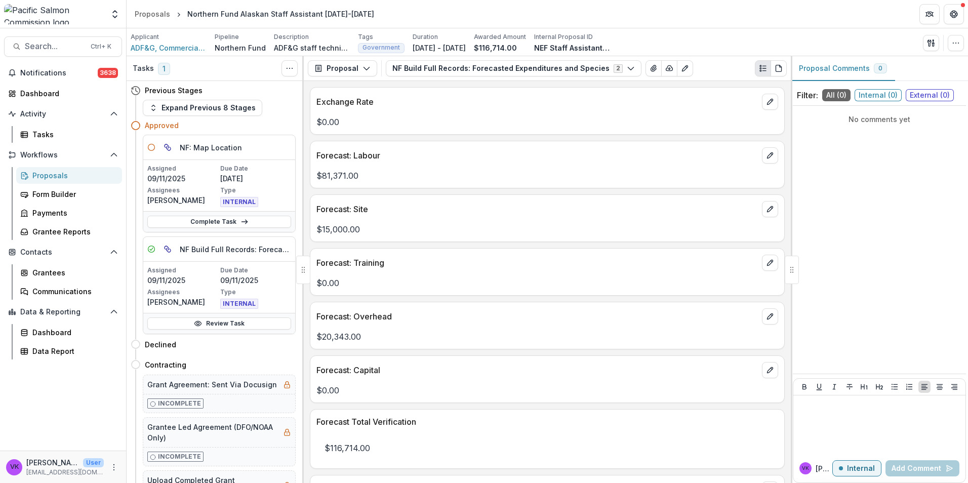
click at [51, 178] on div "Proposals" at bounding box center [72, 175] width 81 height 11
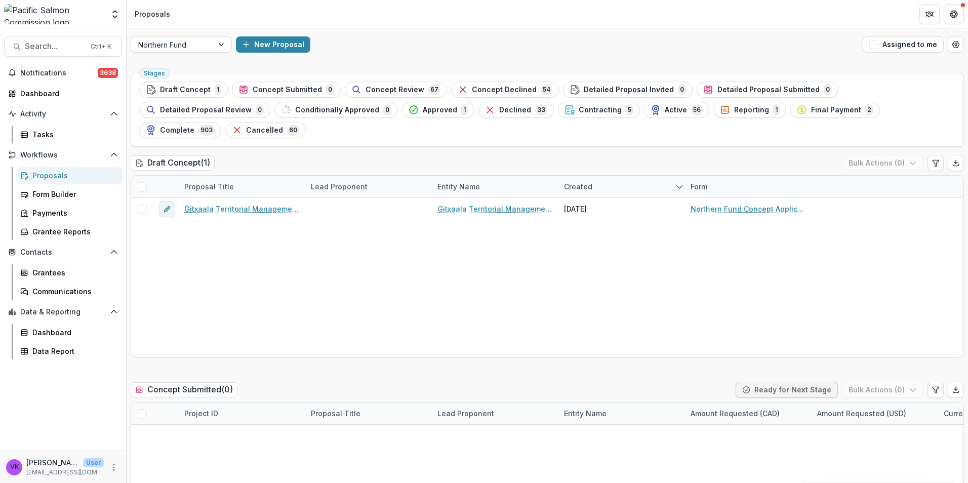
drag, startPoint x: 697, startPoint y: 114, endPoint x: 757, endPoint y: 132, distance: 62.9
click at [797, 114] on div "Final Payment 2" at bounding box center [835, 109] width 76 height 11
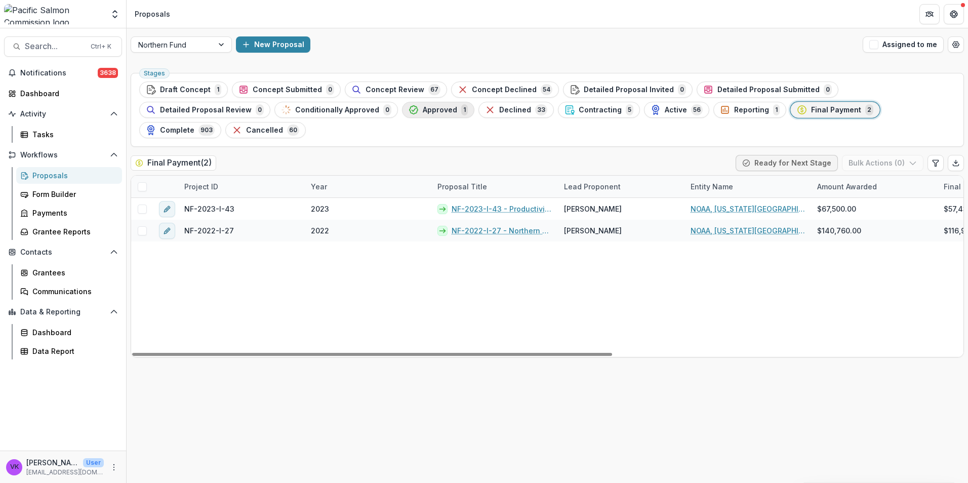
click at [423, 109] on span "Approved" at bounding box center [440, 110] width 34 height 9
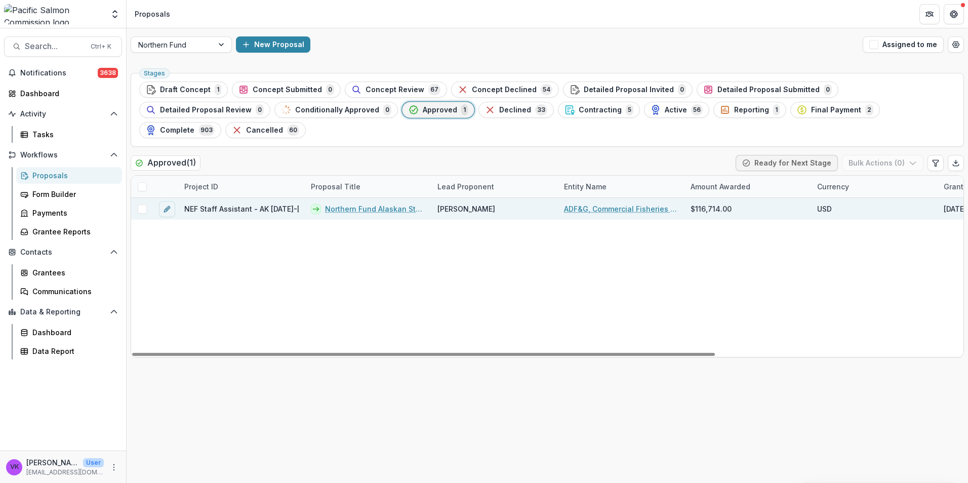
drag, startPoint x: 368, startPoint y: 188, endPoint x: 412, endPoint y: 193, distance: 44.9
click at [368, 203] on link "Northern Fund Alaskan Staff Assistant 2025-2026" at bounding box center [375, 208] width 100 height 11
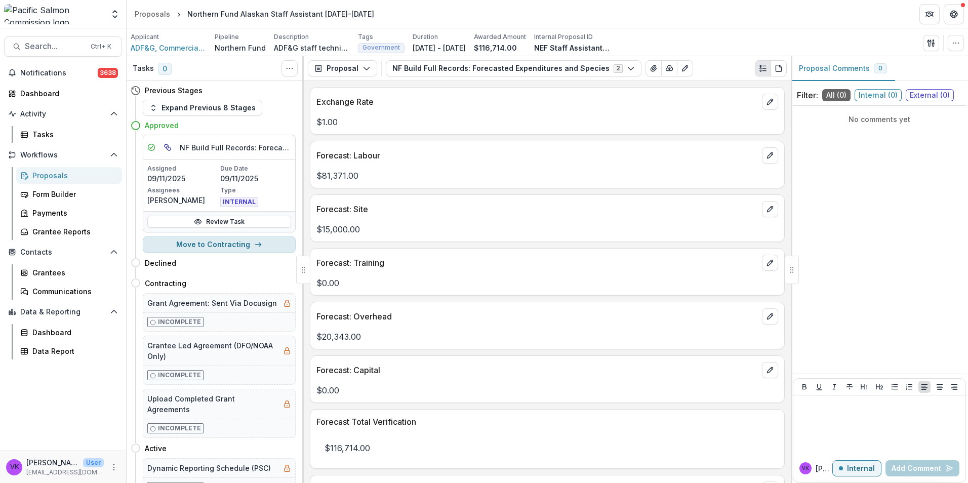
click at [230, 241] on button "Move to Contracting" at bounding box center [219, 244] width 153 height 16
select select "**********"
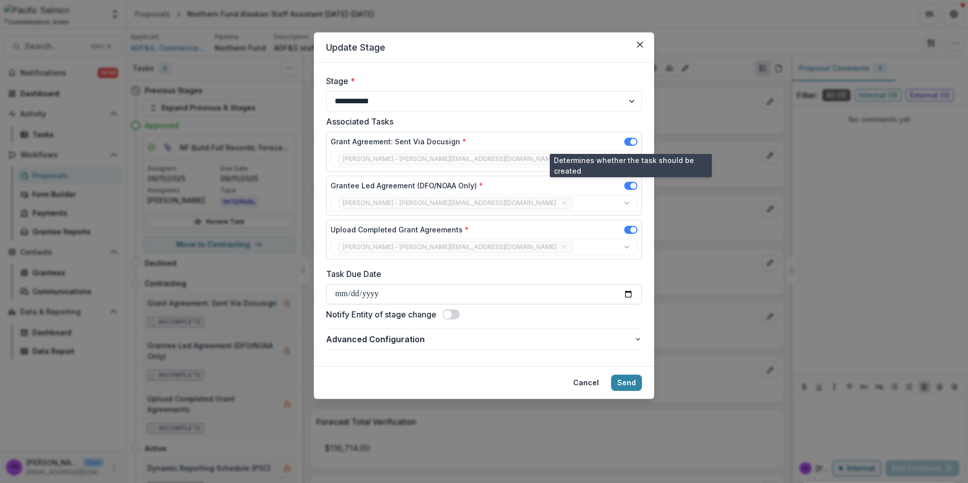
click at [628, 140] on span at bounding box center [630, 142] width 13 height 8
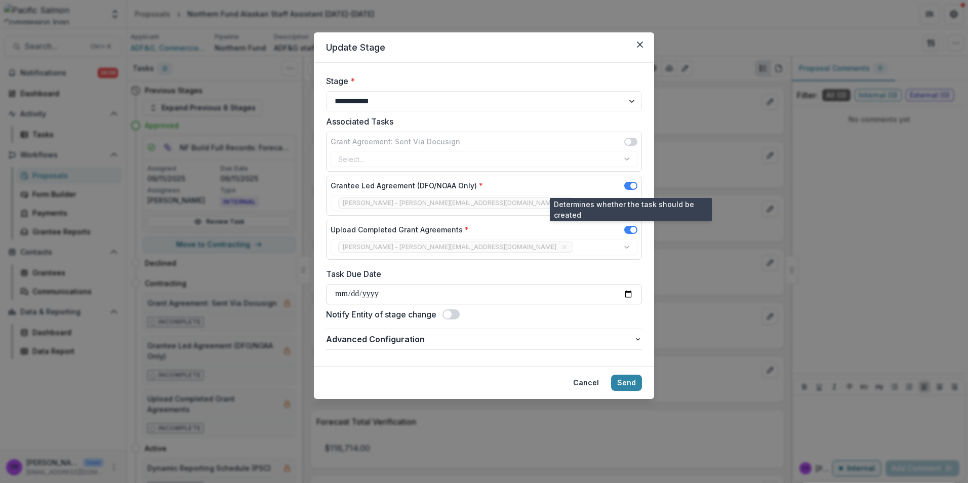
drag, startPoint x: 627, startPoint y: 186, endPoint x: 671, endPoint y: 235, distance: 65.9
click at [627, 186] on span at bounding box center [630, 186] width 13 height 8
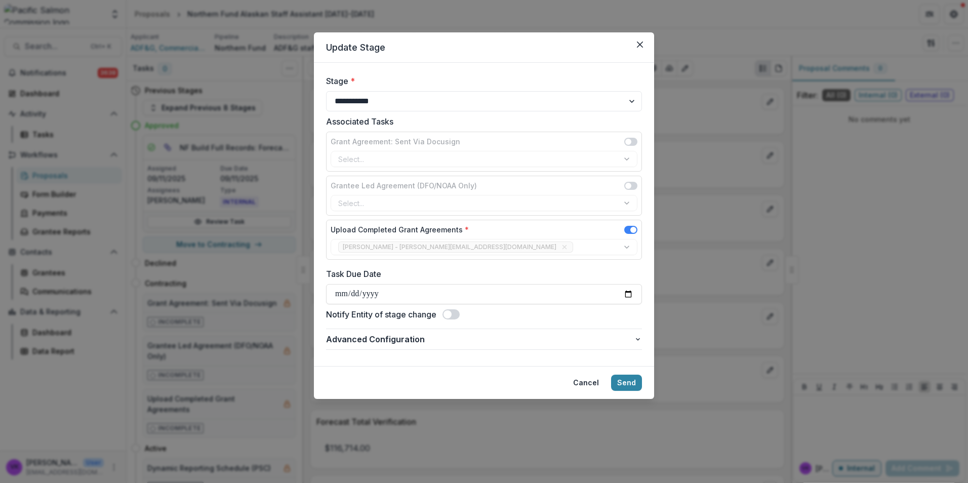
click at [456, 312] on span at bounding box center [450, 314] width 17 height 10
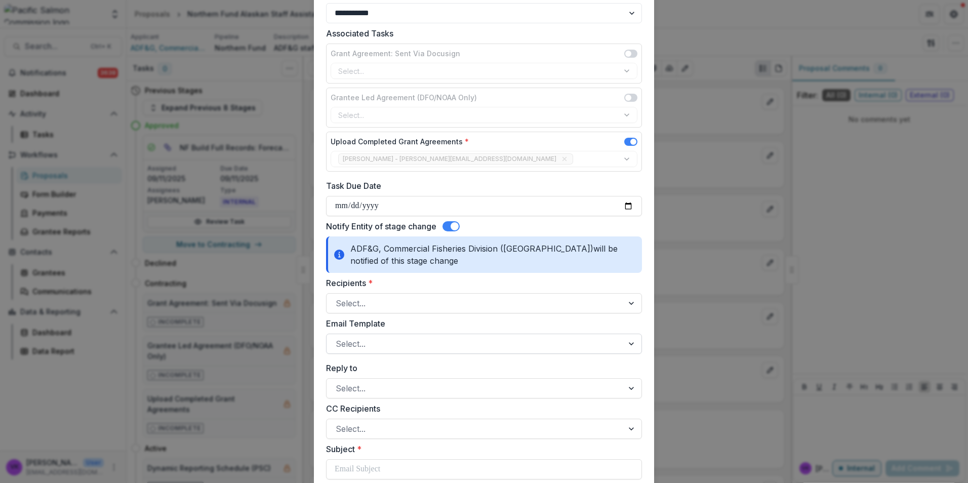
scroll to position [152, 0]
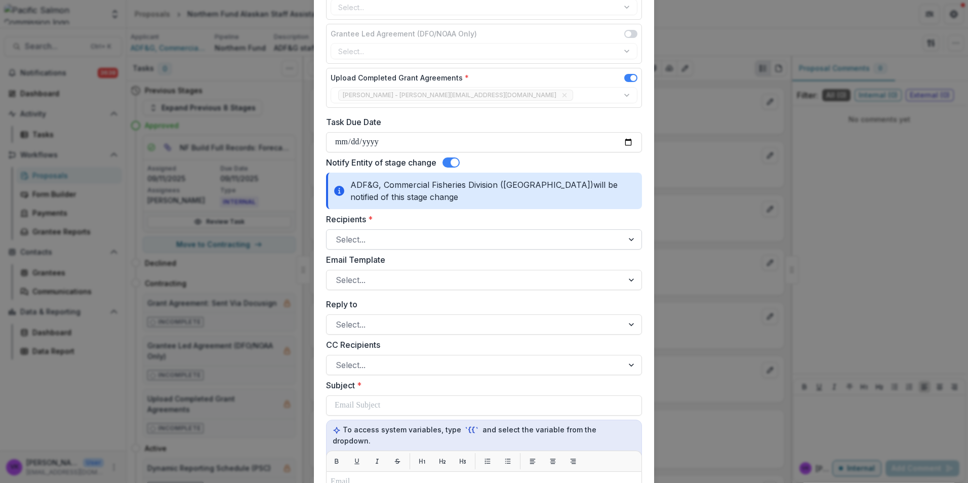
click at [445, 240] on div at bounding box center [475, 239] width 278 height 14
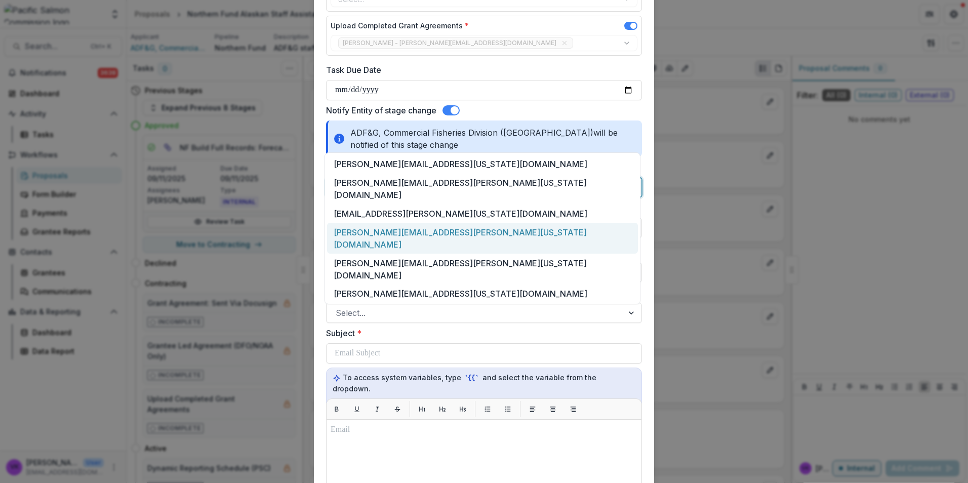
scroll to position [253, 0]
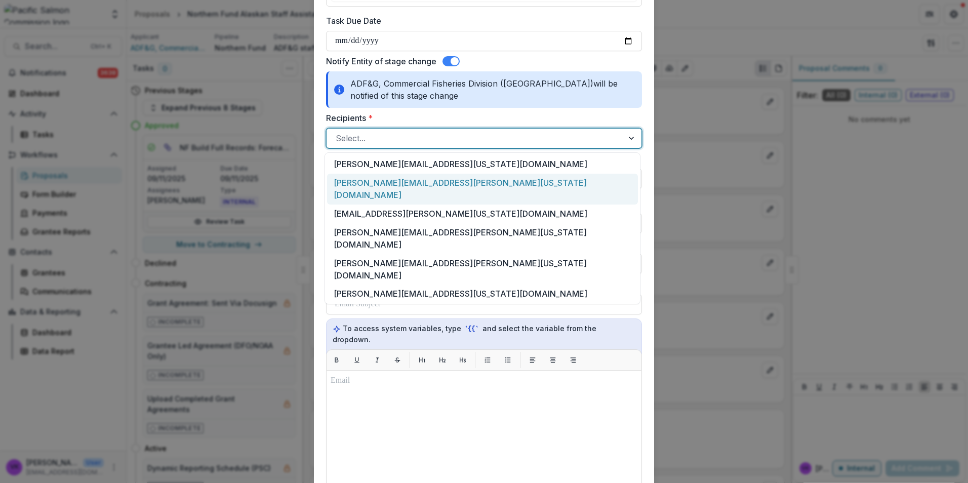
click at [443, 182] on div "anne.reynolds-manney@alaska.gov" at bounding box center [482, 189] width 311 height 31
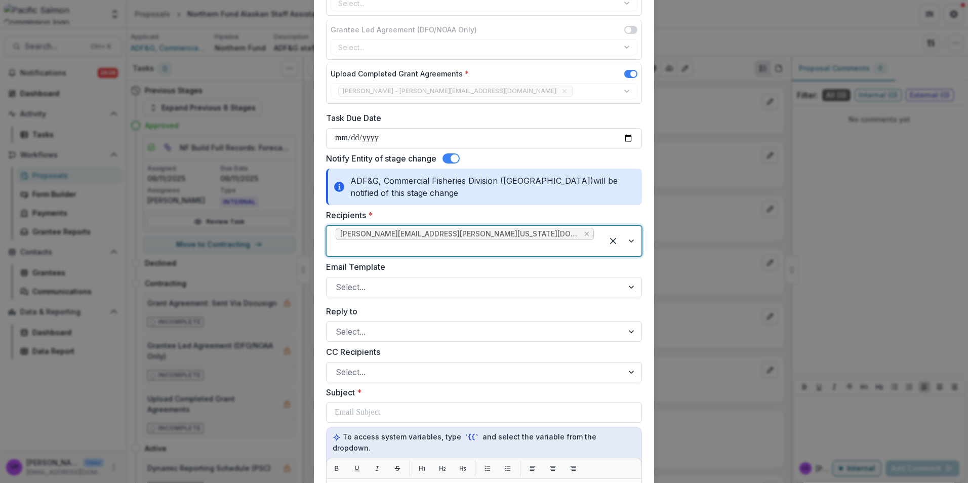
scroll to position [152, 0]
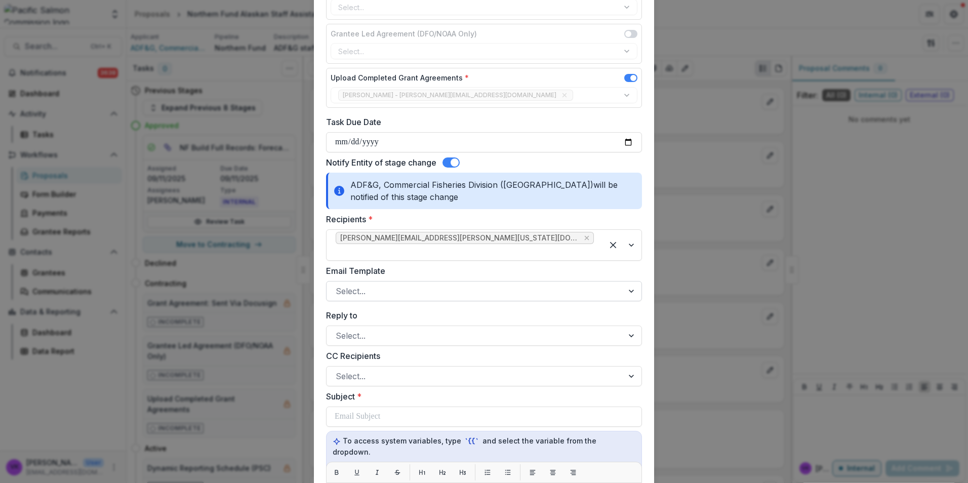
click at [498, 290] on div "**********" at bounding box center [484, 384] width 316 height 922
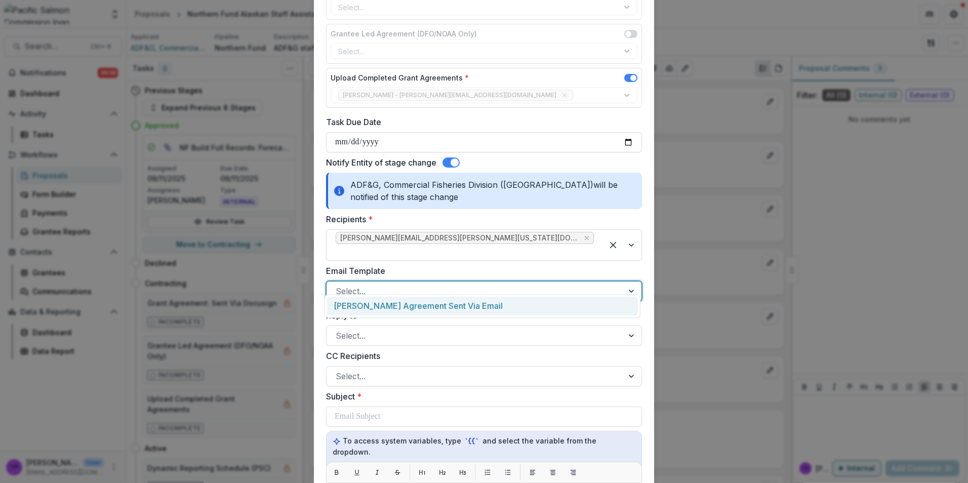
click at [500, 284] on div at bounding box center [475, 291] width 278 height 14
click at [447, 304] on div "NF Grant Agreement Sent Via Email" at bounding box center [482, 306] width 311 height 19
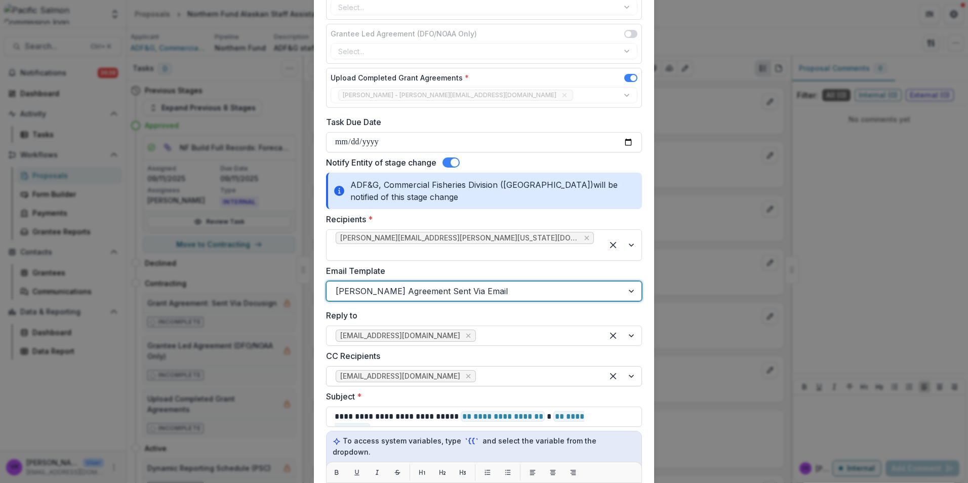
click at [478, 369] on div at bounding box center [536, 376] width 116 height 14
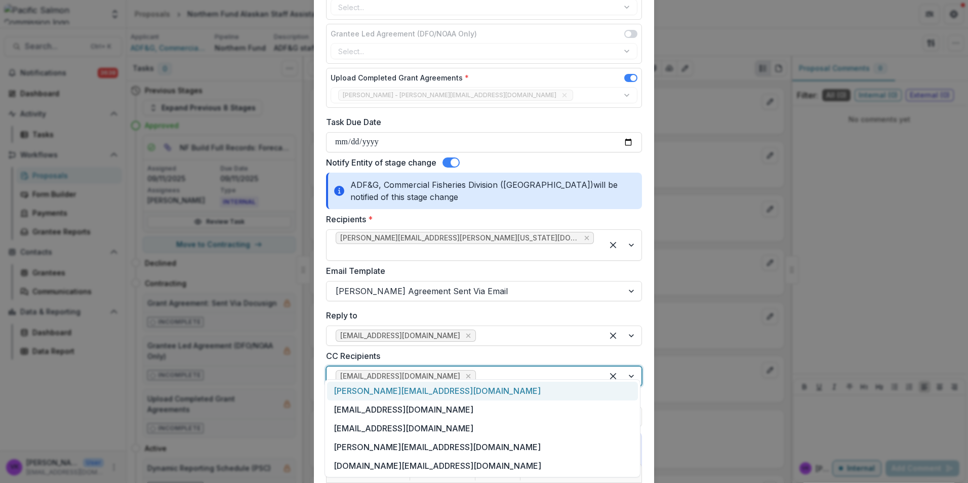
click at [488, 160] on div "Notify Entity of stage change" at bounding box center [484, 162] width 316 height 12
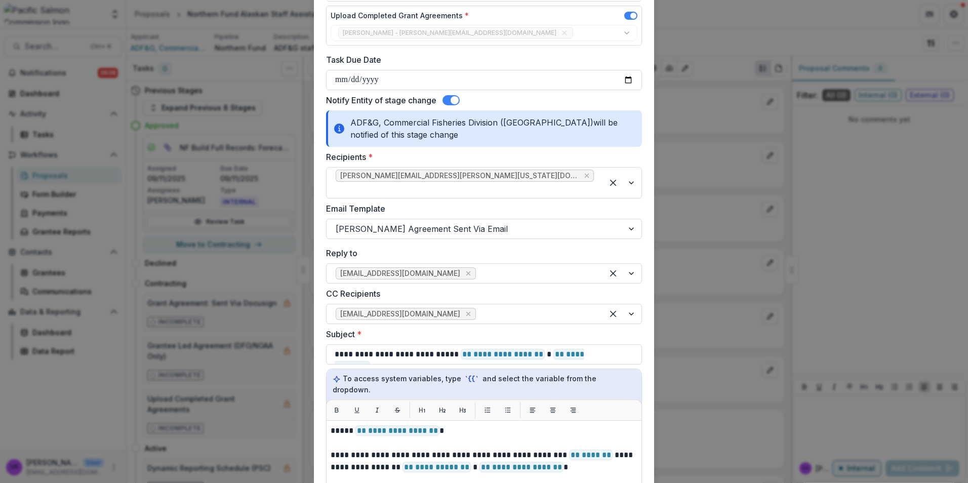
scroll to position [304, 0]
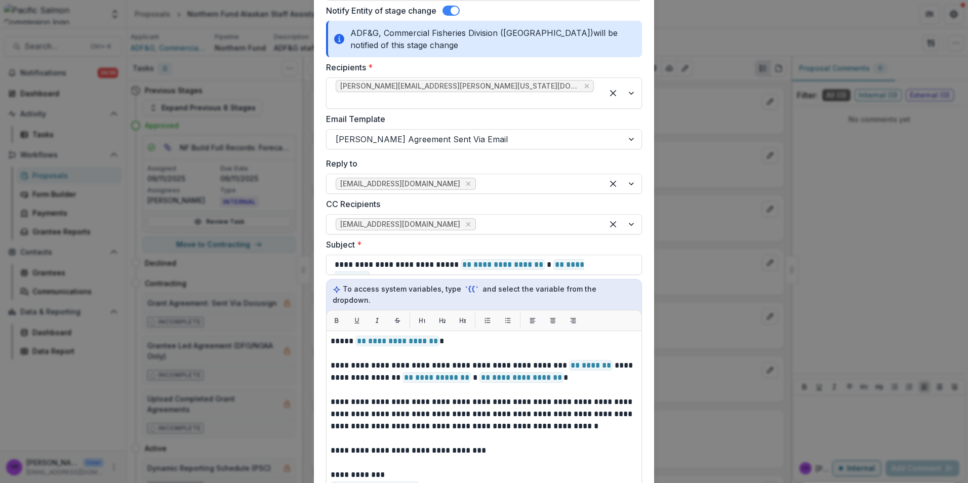
click at [687, 27] on div "**********" at bounding box center [484, 241] width 968 height 483
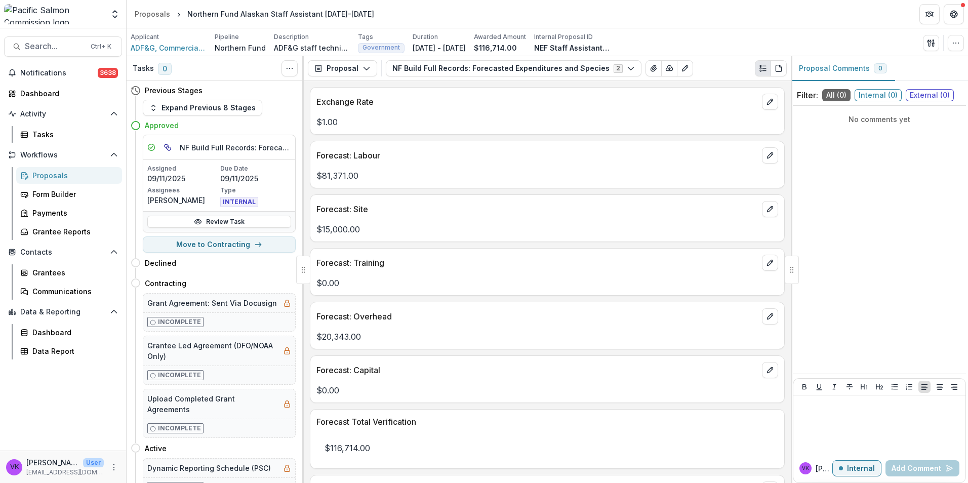
click at [682, 34] on div "Applicant ADF&G, Commercial Fisheries Division (Juneau) Pipeline Northern Fund …" at bounding box center [547, 42] width 833 height 21
